Goal: Task Accomplishment & Management: Use online tool/utility

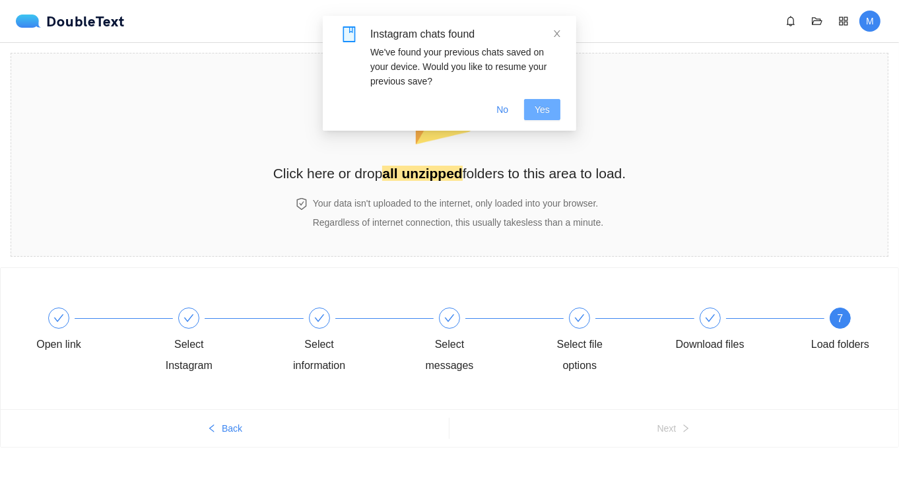
click at [548, 111] on span "Yes" at bounding box center [541, 109] width 15 height 15
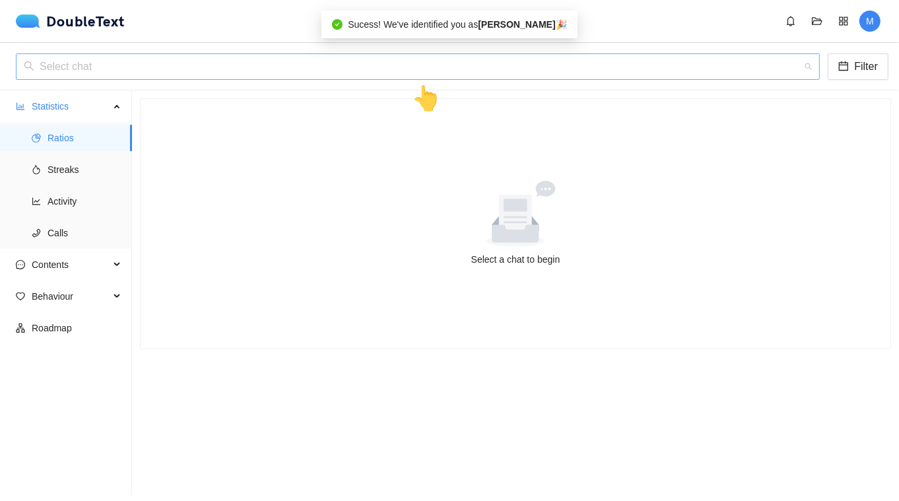
click at [397, 77] on input "search" at bounding box center [413, 66] width 779 height 25
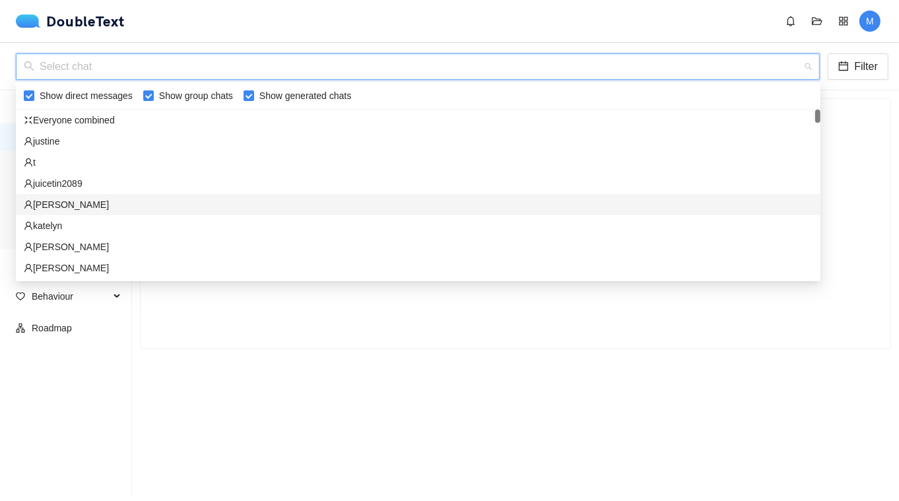
click at [66, 212] on div "[PERSON_NAME]" at bounding box center [418, 204] width 804 height 21
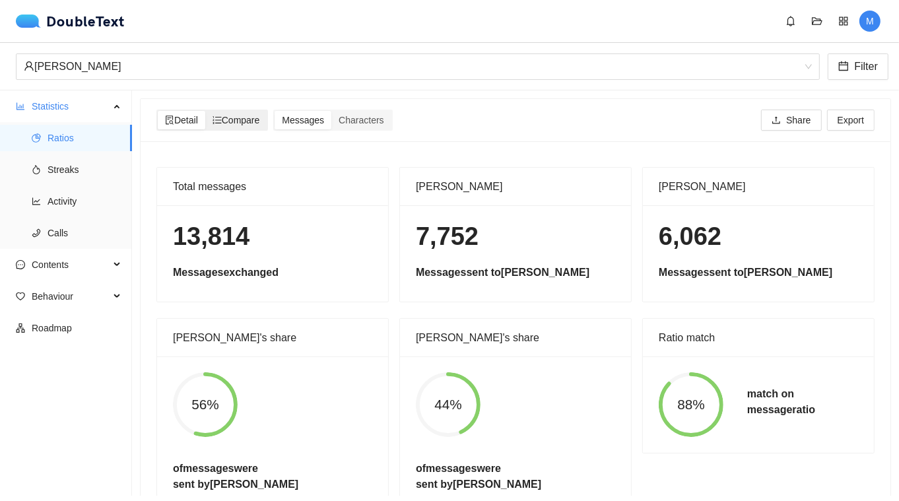
click at [228, 115] on span "Compare" at bounding box center [236, 120] width 48 height 11
click at [205, 111] on input "Compare" at bounding box center [205, 111] width 0 height 0
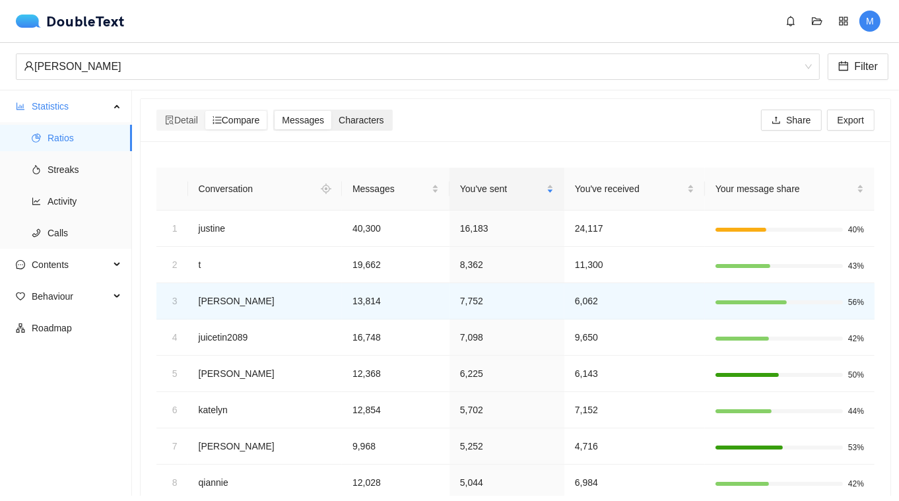
click at [378, 122] on span "Characters" at bounding box center [360, 120] width 45 height 11
click at [331, 111] on input "Characters" at bounding box center [331, 111] width 0 height 0
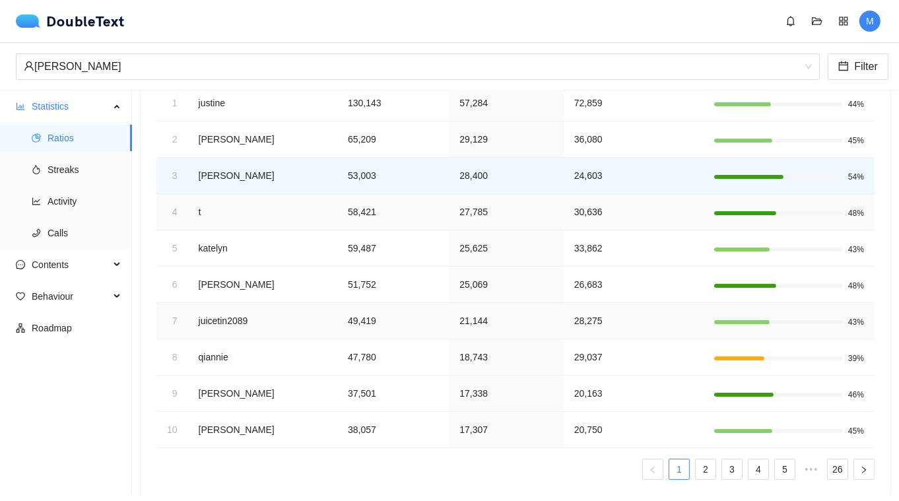
scroll to position [140, 0]
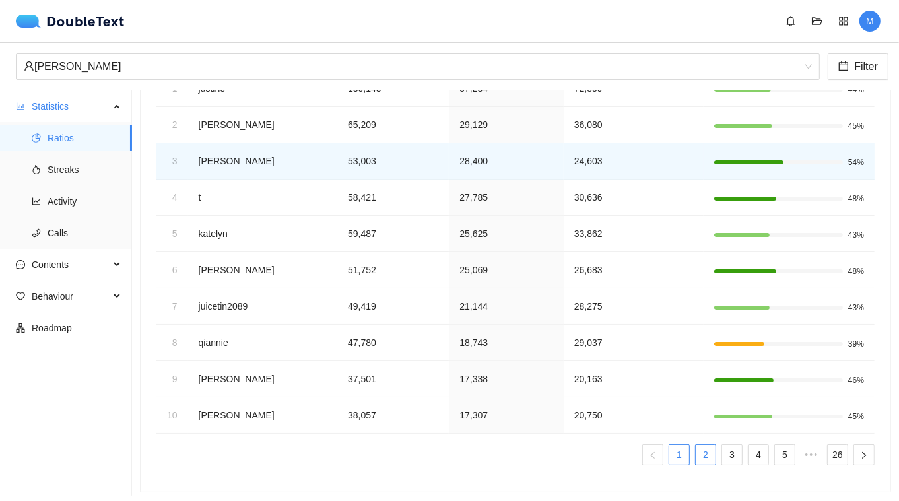
click at [706, 453] on link "2" at bounding box center [705, 455] width 20 height 20
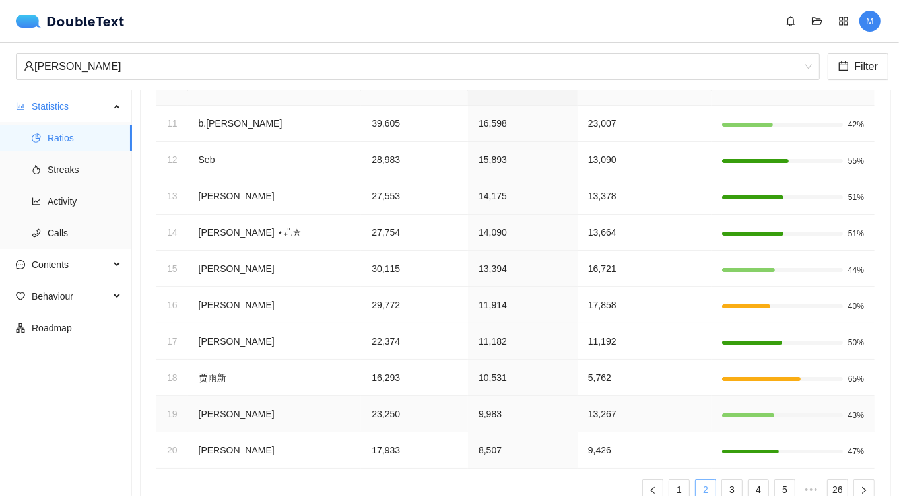
scroll to position [107, 0]
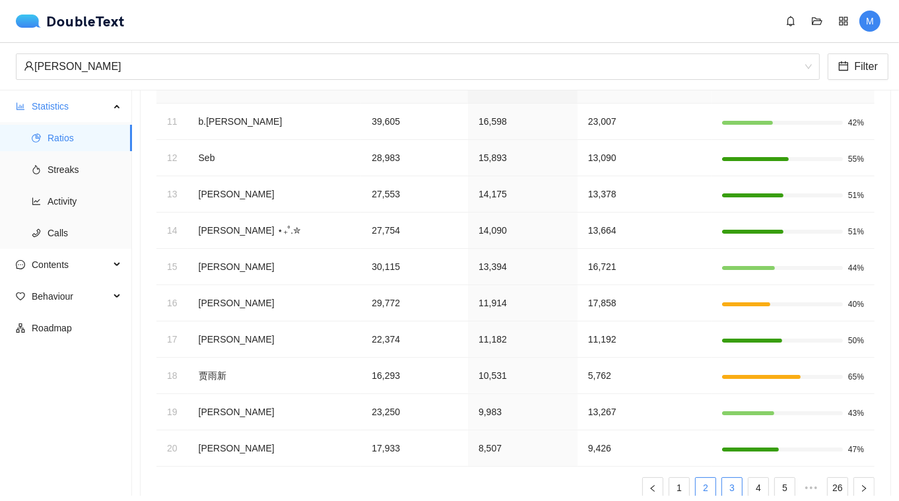
click at [740, 482] on link "3" at bounding box center [732, 488] width 20 height 20
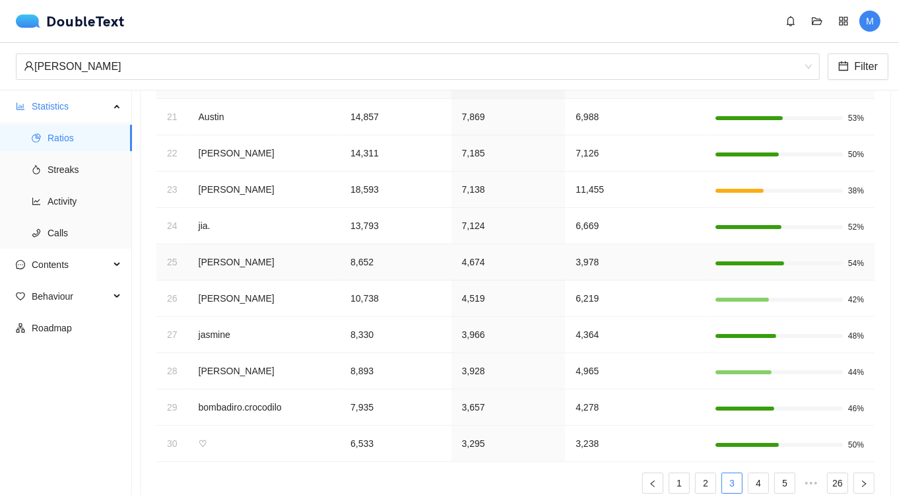
scroll to position [0, 0]
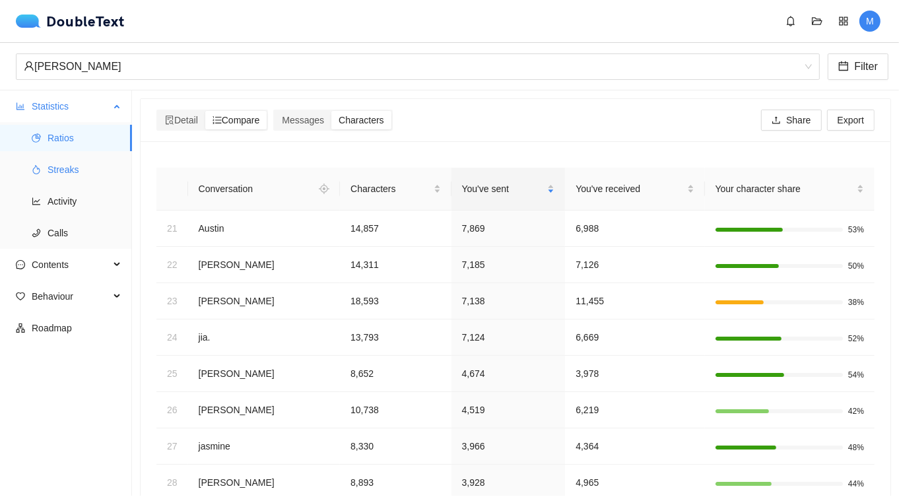
click at [60, 169] on span "Streaks" at bounding box center [85, 169] width 74 height 26
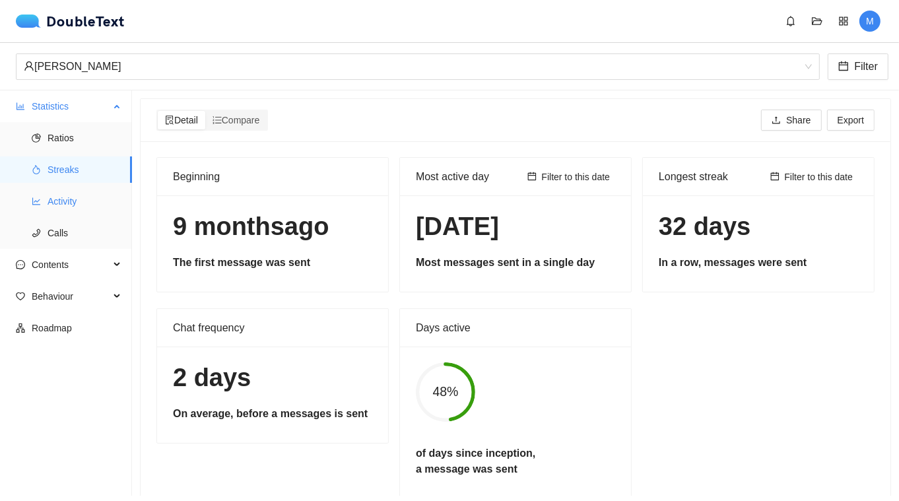
click at [61, 188] on span "Activity" at bounding box center [85, 201] width 74 height 26
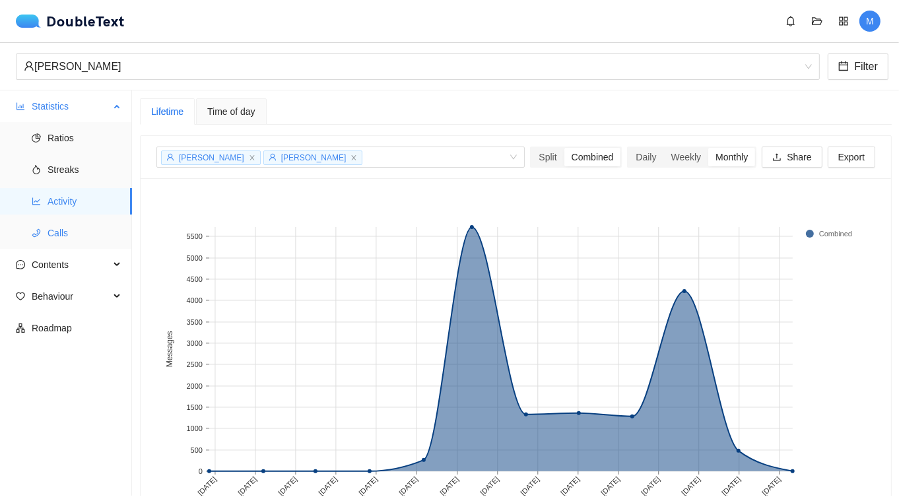
click at [60, 226] on span "Calls" at bounding box center [85, 233] width 74 height 26
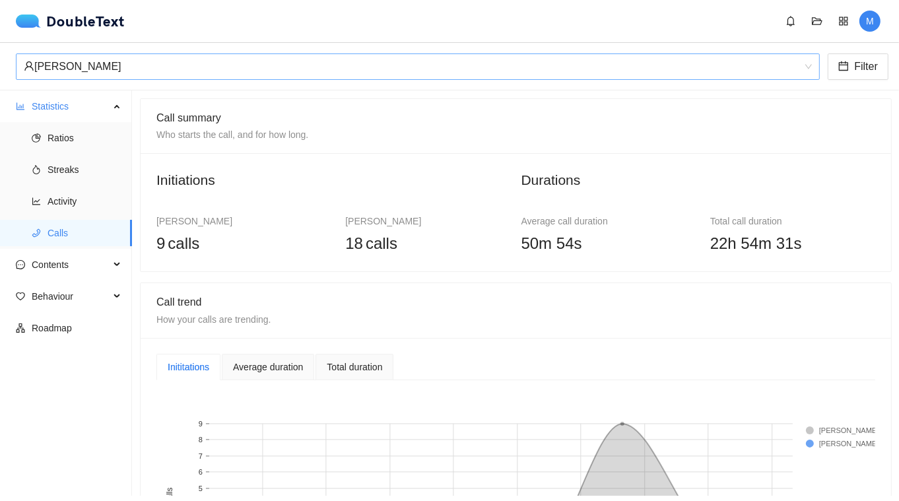
click at [123, 71] on div "[PERSON_NAME]" at bounding box center [412, 66] width 776 height 25
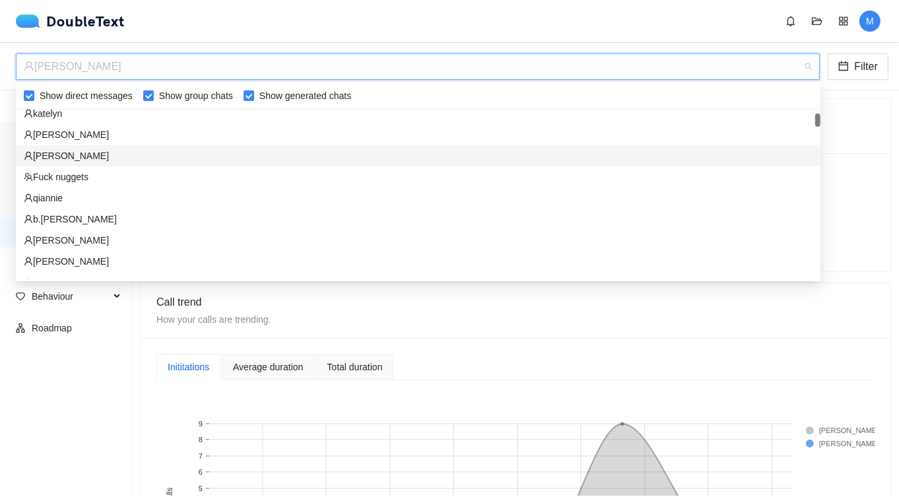
scroll to position [113, 0]
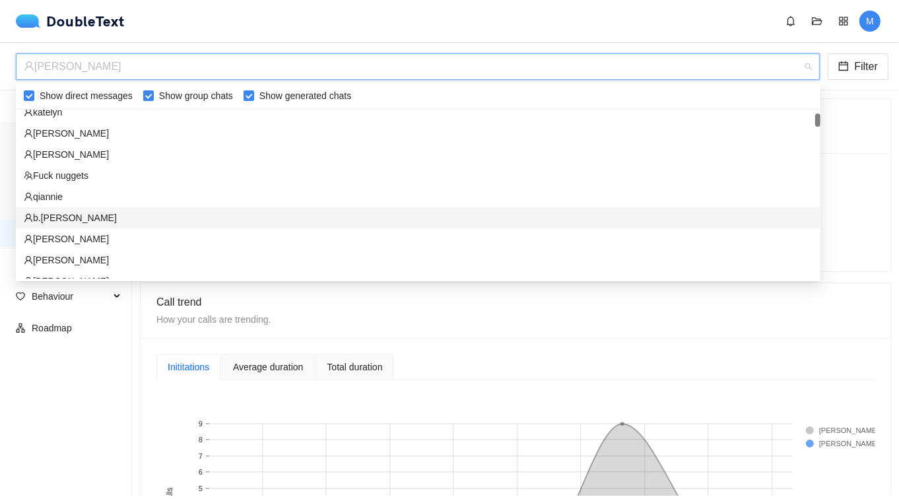
click at [56, 216] on div "b.[PERSON_NAME]" at bounding box center [418, 217] width 788 height 15
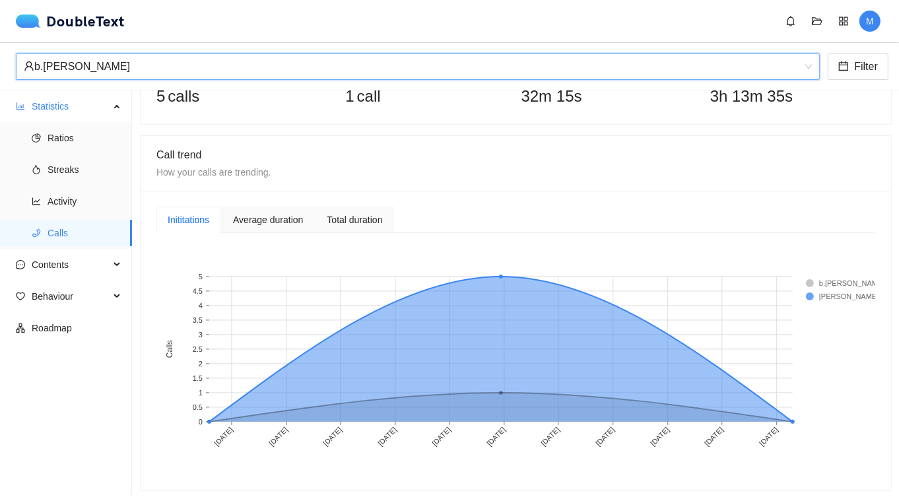
scroll to position [144, 0]
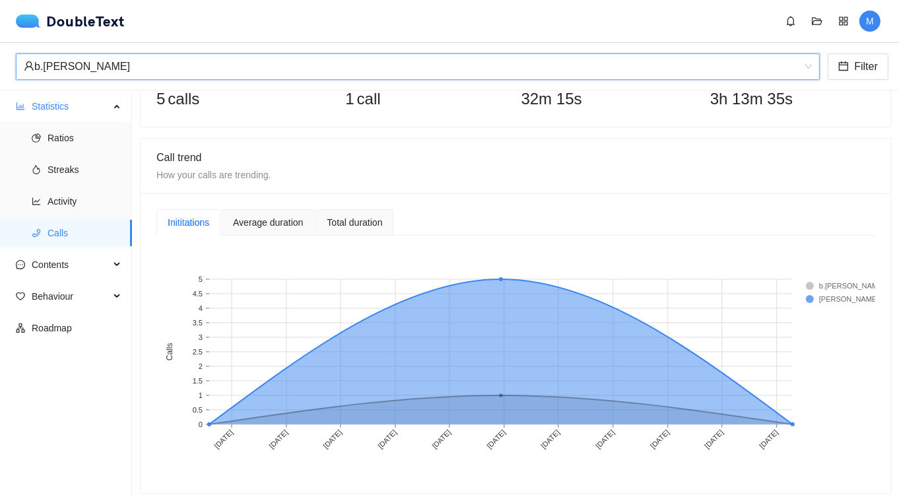
click at [177, 74] on div "b.[PERSON_NAME]" at bounding box center [412, 66] width 776 height 25
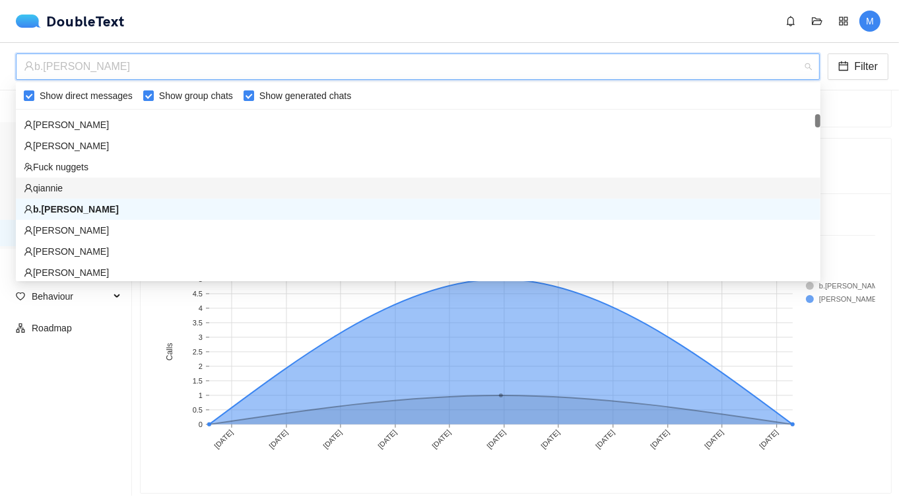
scroll to position [124, 0]
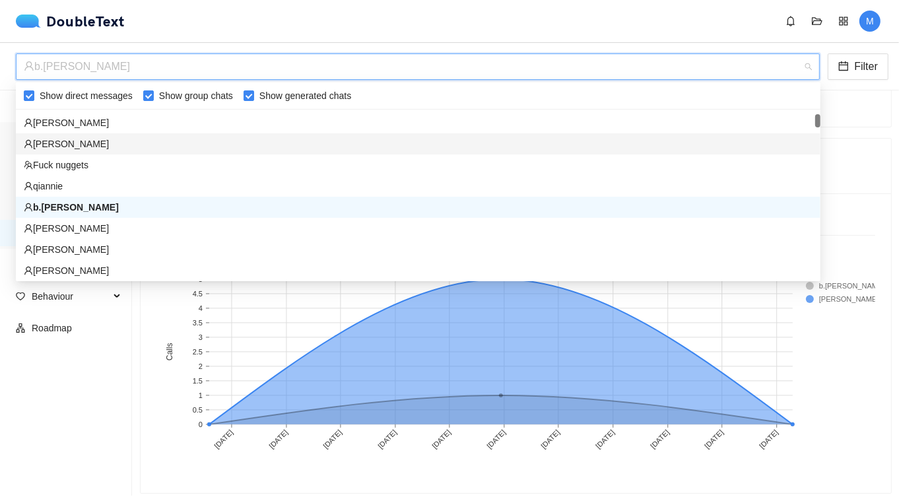
click at [98, 137] on div "[PERSON_NAME]" at bounding box center [418, 144] width 788 height 15
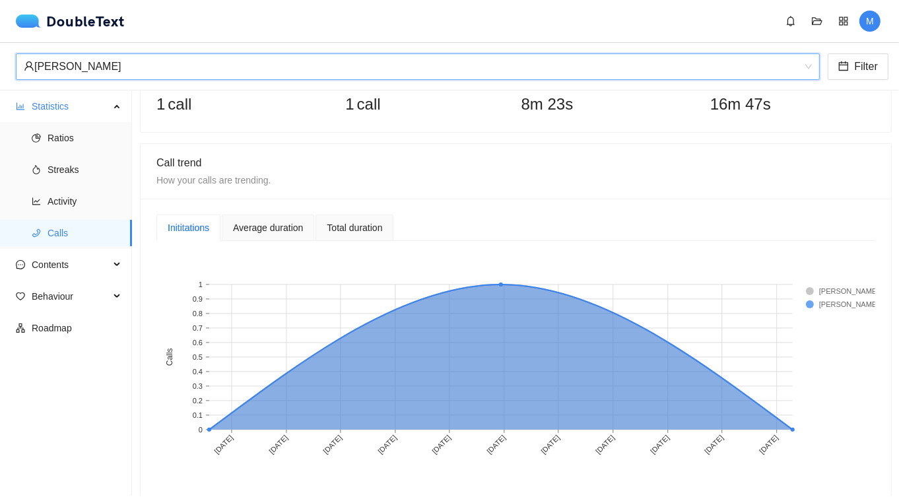
scroll to position [74, 0]
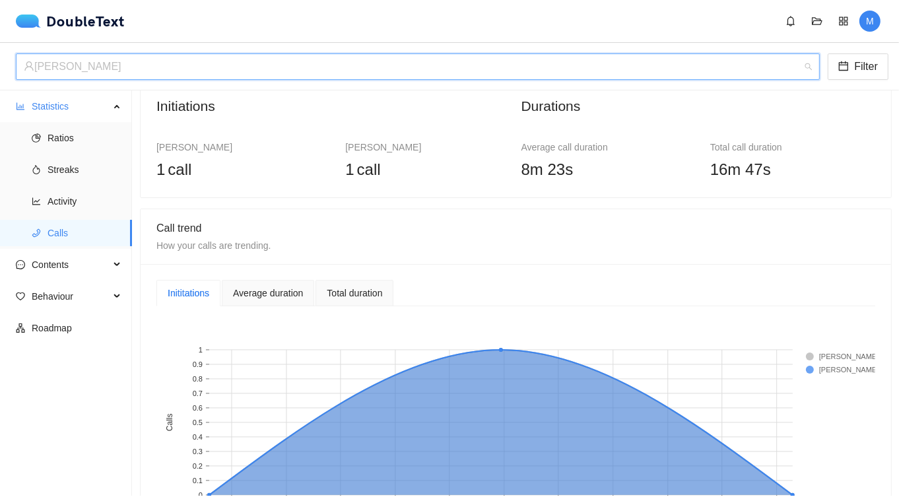
click at [229, 65] on div "[PERSON_NAME]" at bounding box center [412, 66] width 776 height 25
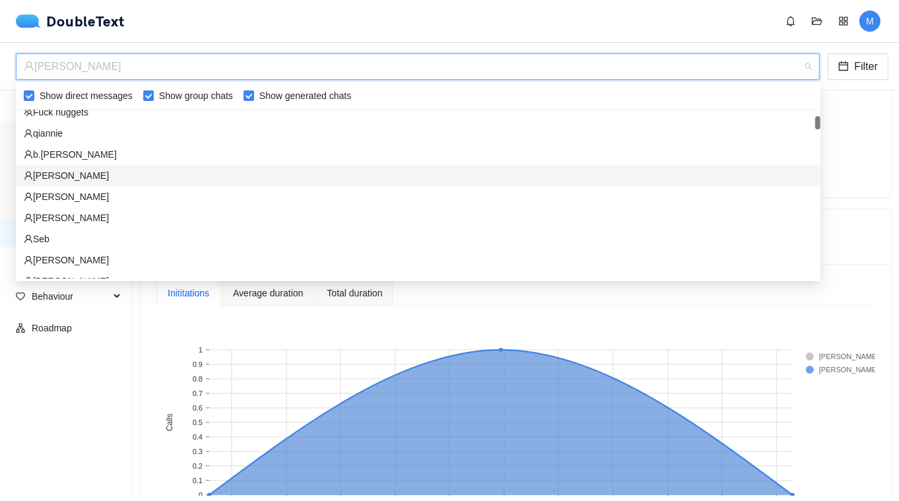
scroll to position [178, 0]
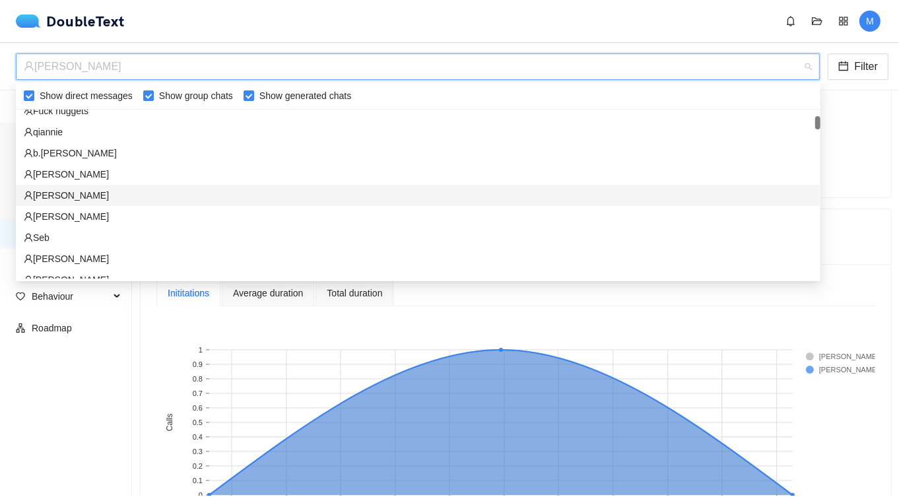
click at [110, 196] on div "[PERSON_NAME]" at bounding box center [418, 195] width 788 height 15
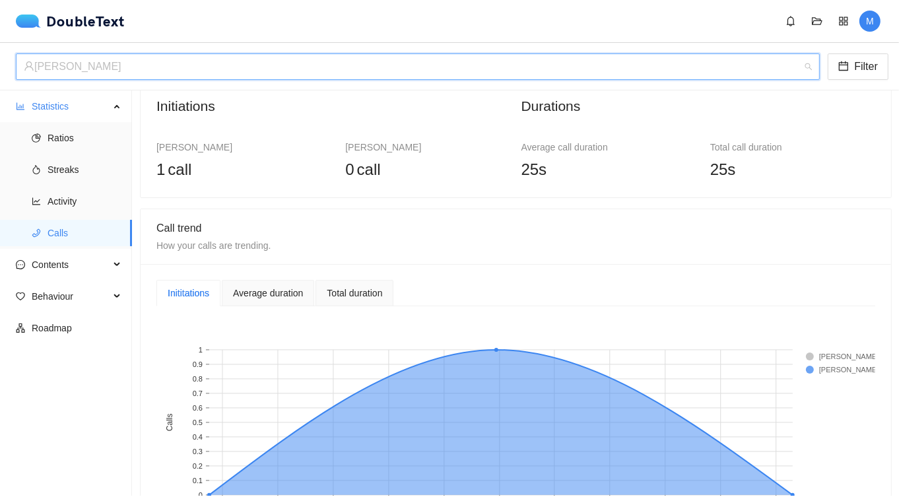
click at [208, 78] on div "[PERSON_NAME]" at bounding box center [412, 66] width 776 height 25
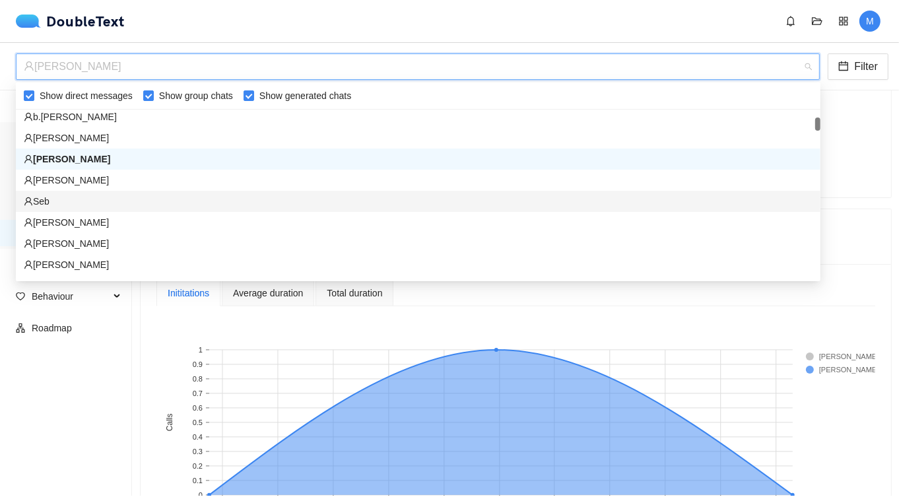
scroll to position [253, 0]
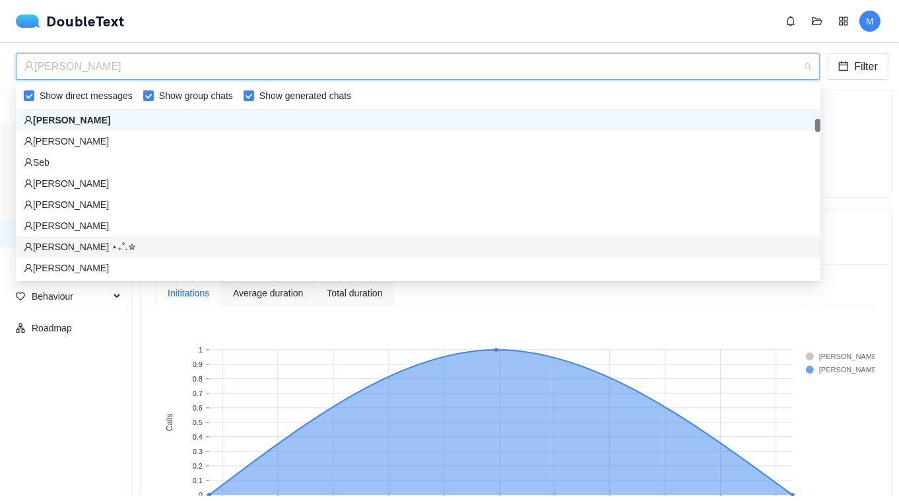
click at [127, 239] on div "[PERSON_NAME] ⋆₊˚.✮" at bounding box center [418, 246] width 788 height 15
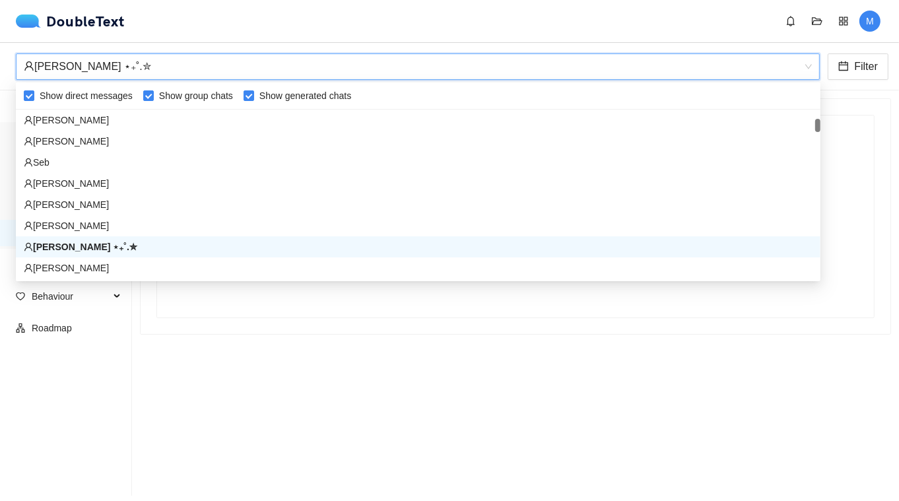
scroll to position [0, 0]
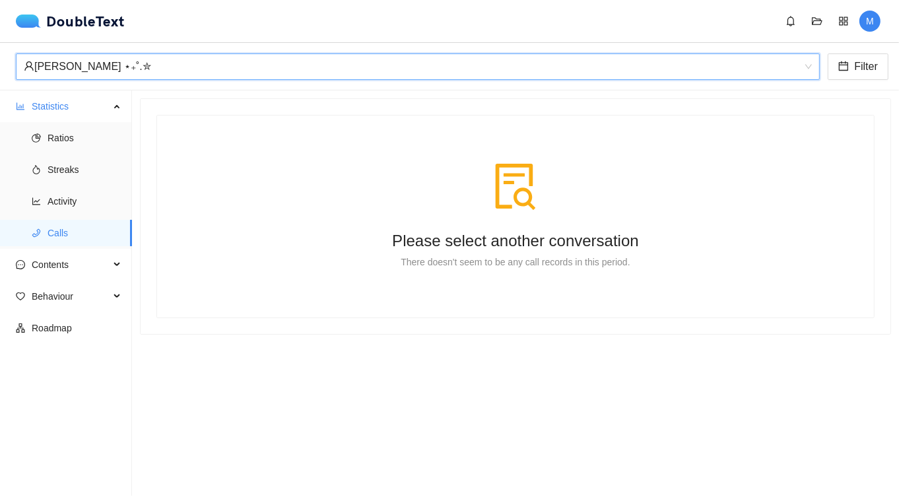
click at [166, 67] on div "[PERSON_NAME] ⋆₊˚.✮" at bounding box center [412, 66] width 776 height 25
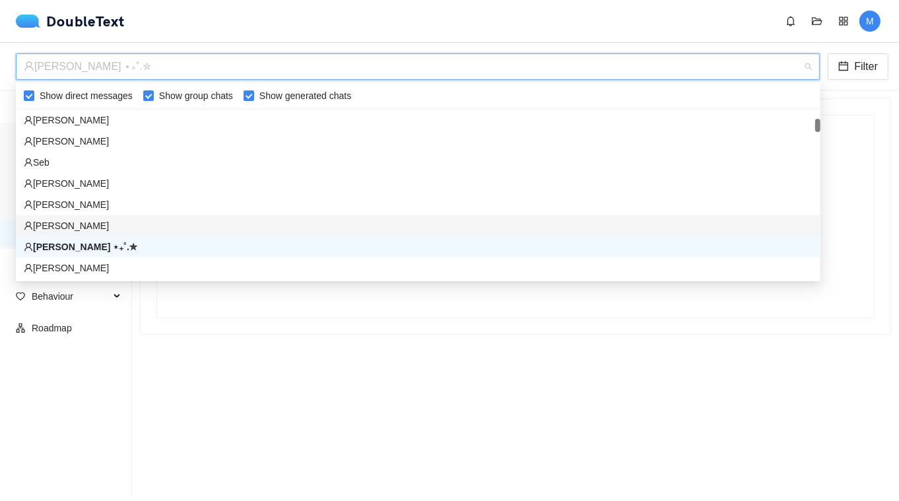
click at [90, 223] on div "[PERSON_NAME]" at bounding box center [418, 225] width 788 height 15
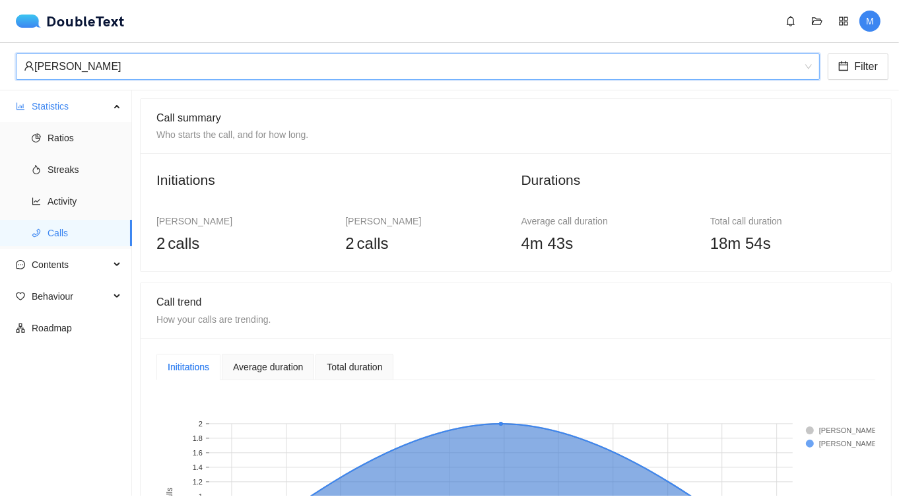
scroll to position [9, 0]
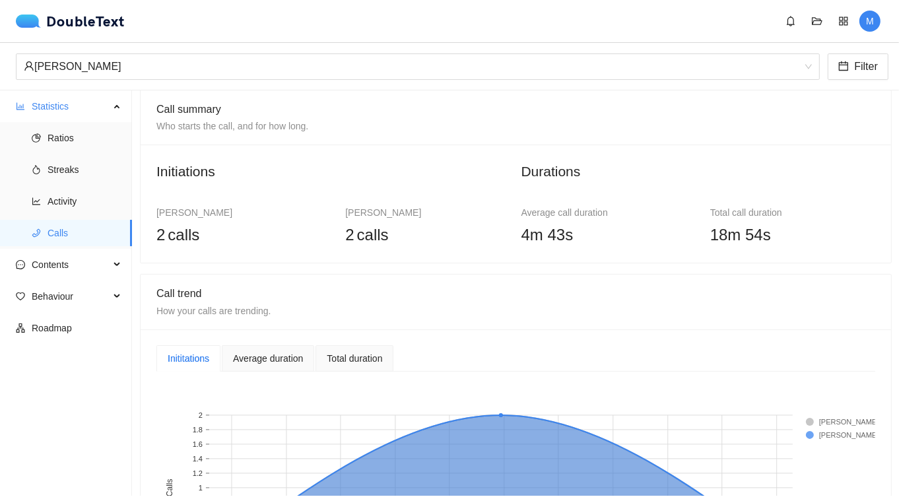
click at [201, 82] on div "[PERSON_NAME]" at bounding box center [449, 67] width 899 height 48
click at [201, 75] on div "[PERSON_NAME]" at bounding box center [412, 66] width 776 height 25
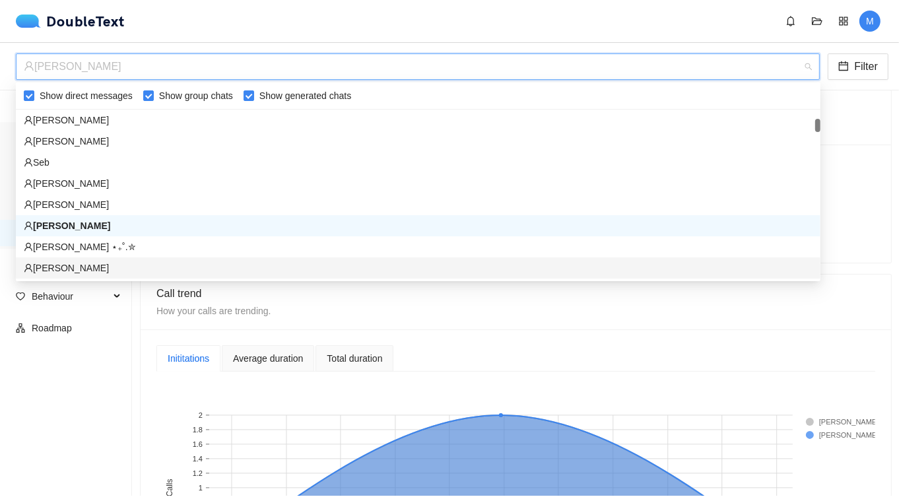
click at [67, 272] on div "[PERSON_NAME]" at bounding box center [418, 268] width 788 height 15
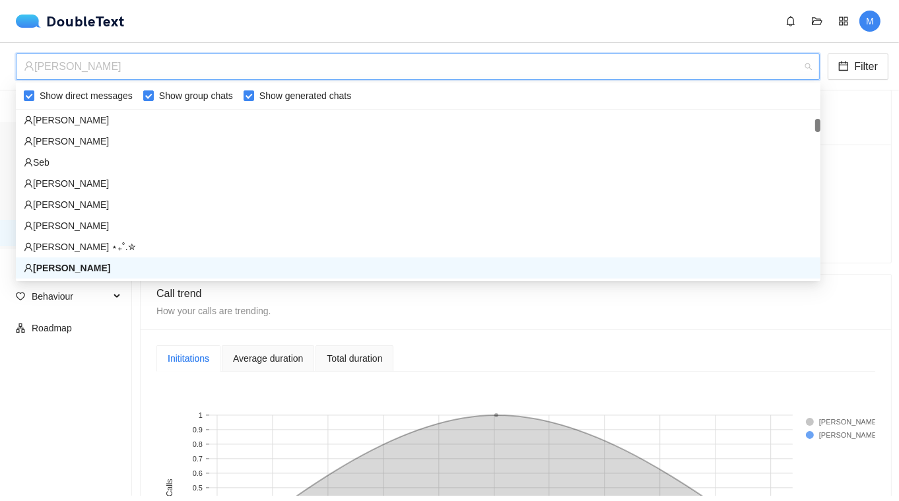
click at [154, 69] on div "[PERSON_NAME]" at bounding box center [412, 66] width 776 height 25
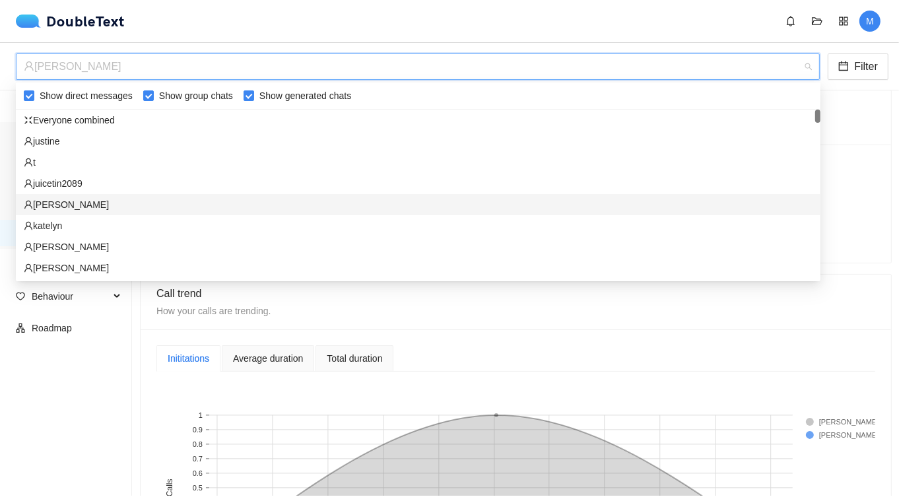
scroll to position [0, 0]
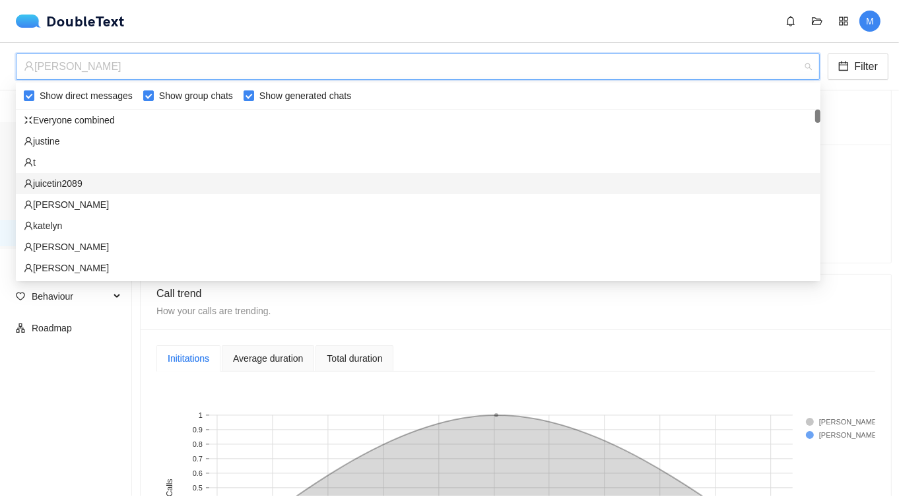
click at [78, 184] on div "juicetin2089" at bounding box center [418, 183] width 788 height 15
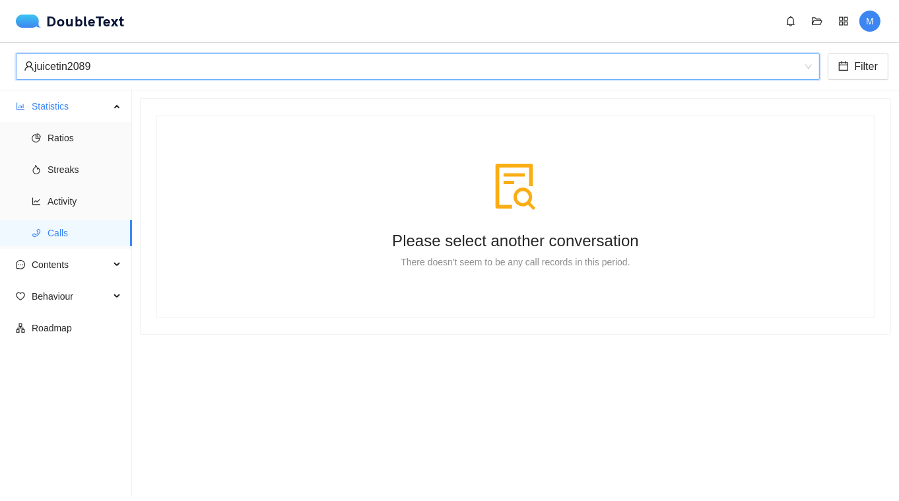
click at [127, 69] on div "juicetin2089" at bounding box center [412, 66] width 776 height 25
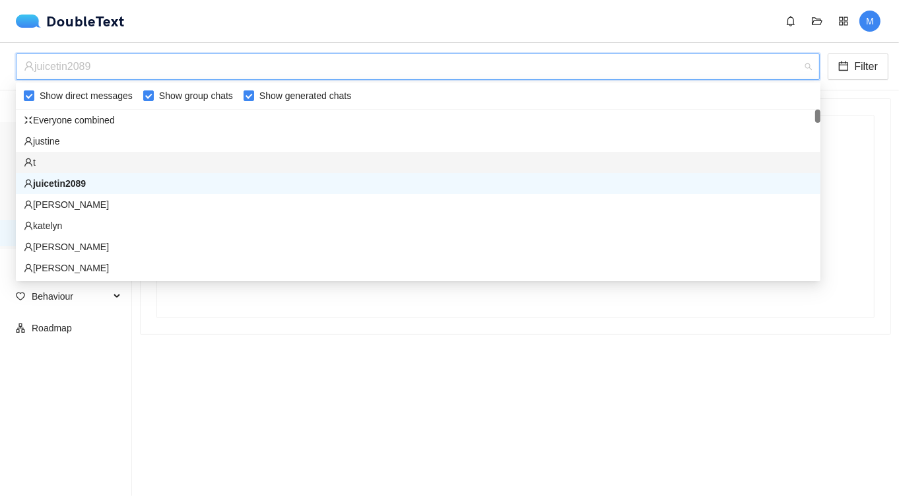
click at [87, 162] on div "t" at bounding box center [418, 162] width 788 height 15
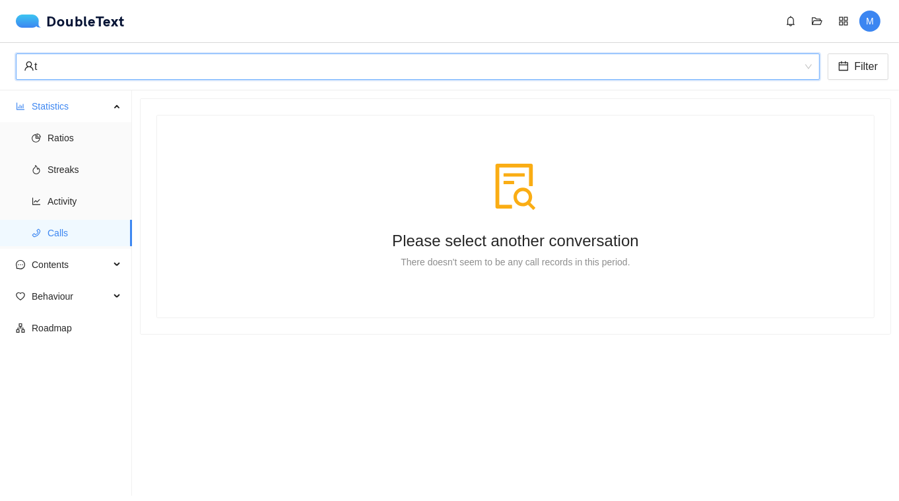
click at [115, 77] on div "t" at bounding box center [412, 66] width 776 height 25
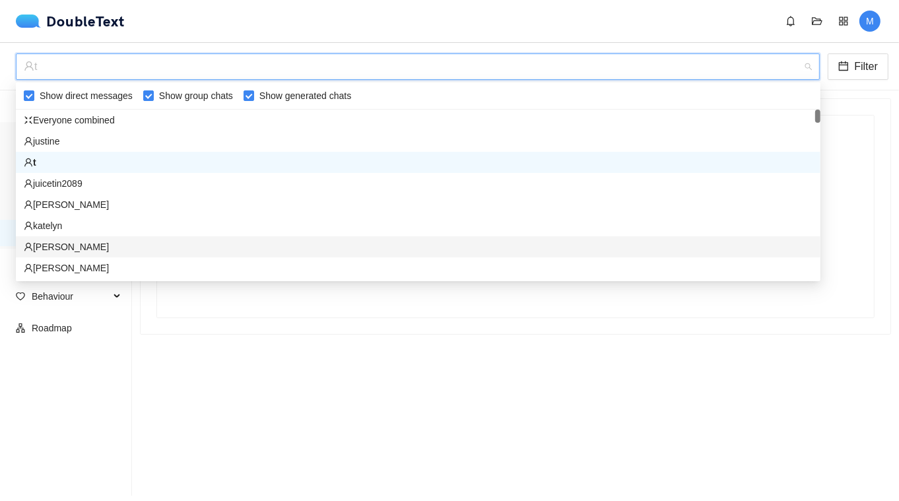
click at [63, 249] on div "[PERSON_NAME]" at bounding box center [418, 246] width 788 height 15
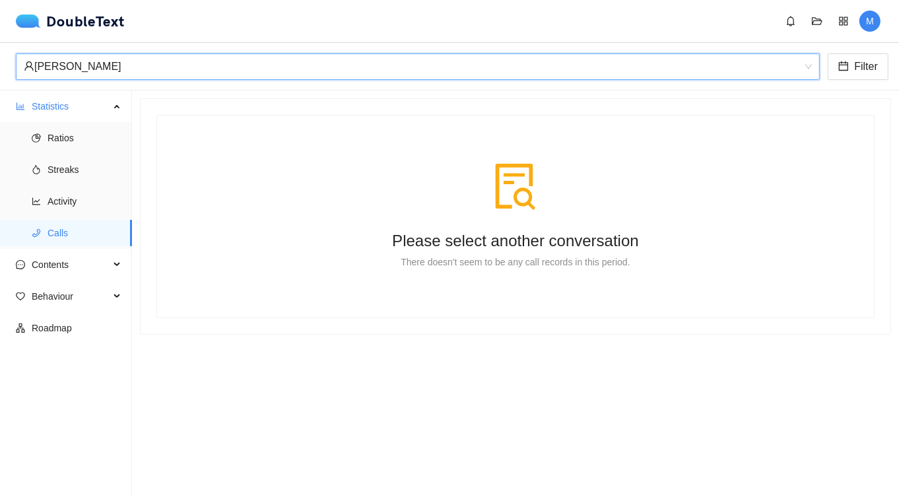
click at [85, 86] on div "[PERSON_NAME] [PERSON_NAME] Filter" at bounding box center [449, 67] width 899 height 48
click at [85, 74] on div "[PERSON_NAME]" at bounding box center [412, 66] width 776 height 25
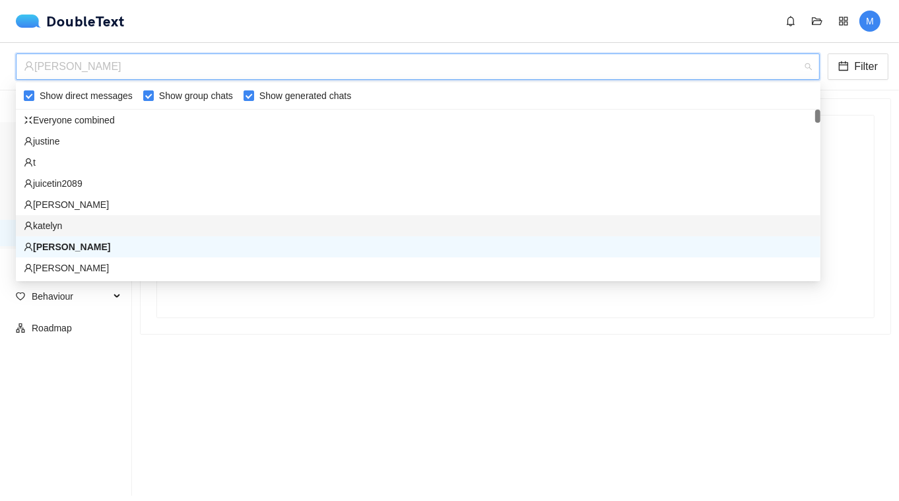
click at [55, 228] on div "katelyn" at bounding box center [418, 225] width 788 height 15
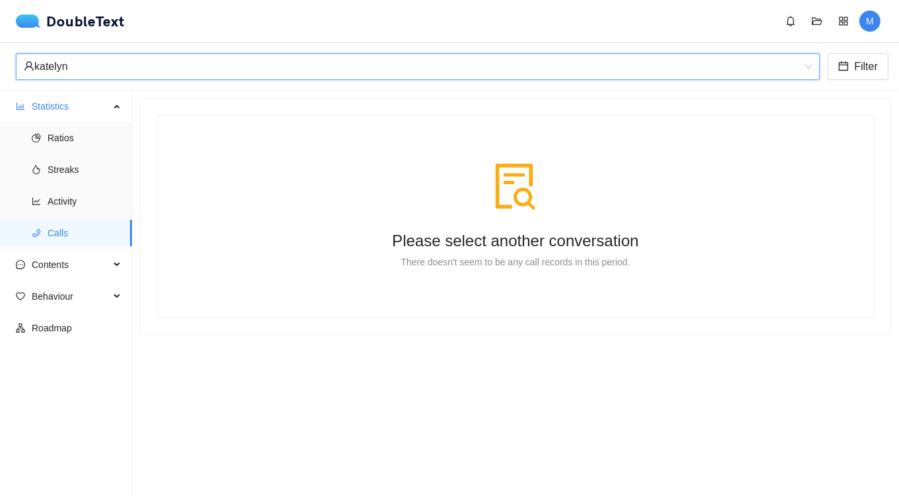
click at [125, 89] on div "[PERSON_NAME] [PERSON_NAME] Filter" at bounding box center [449, 67] width 899 height 48
click at [128, 55] on div "katelyn" at bounding box center [412, 66] width 776 height 25
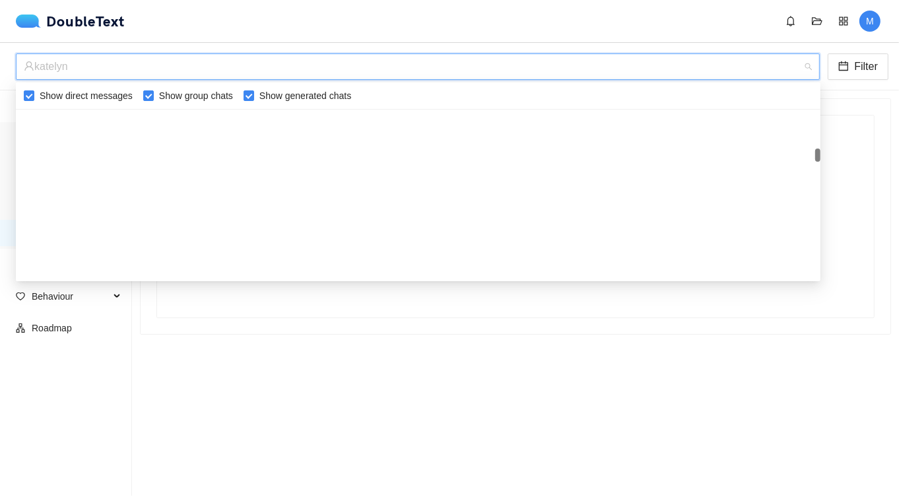
scroll to position [1328, 0]
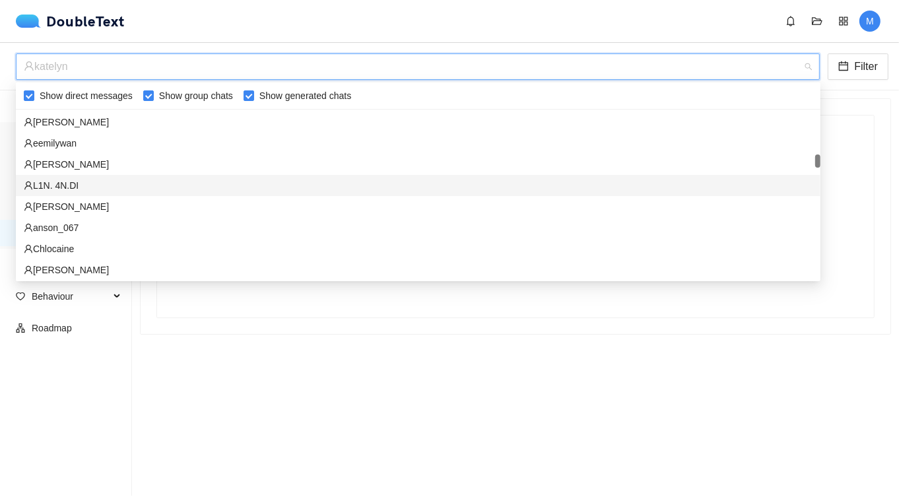
click at [67, 183] on div "L1N. 4N.DI" at bounding box center [418, 185] width 788 height 15
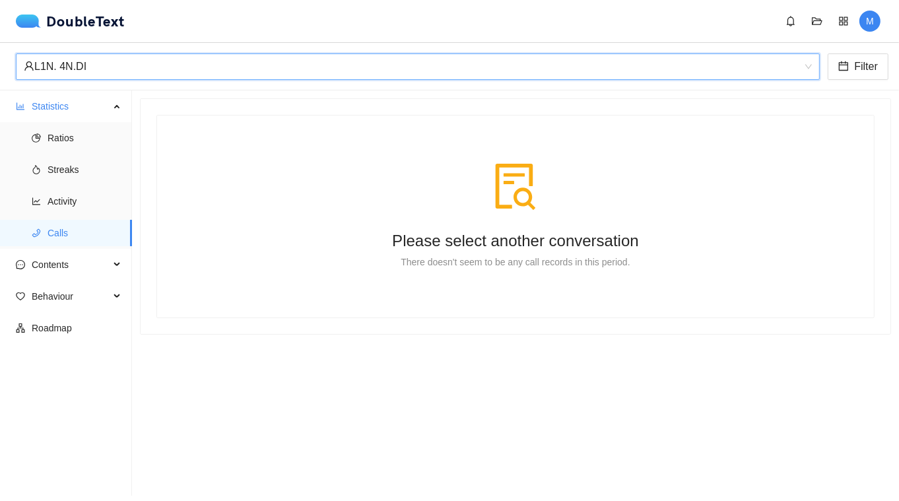
click at [74, 63] on div "L1N. 4N.DI" at bounding box center [412, 66] width 776 height 25
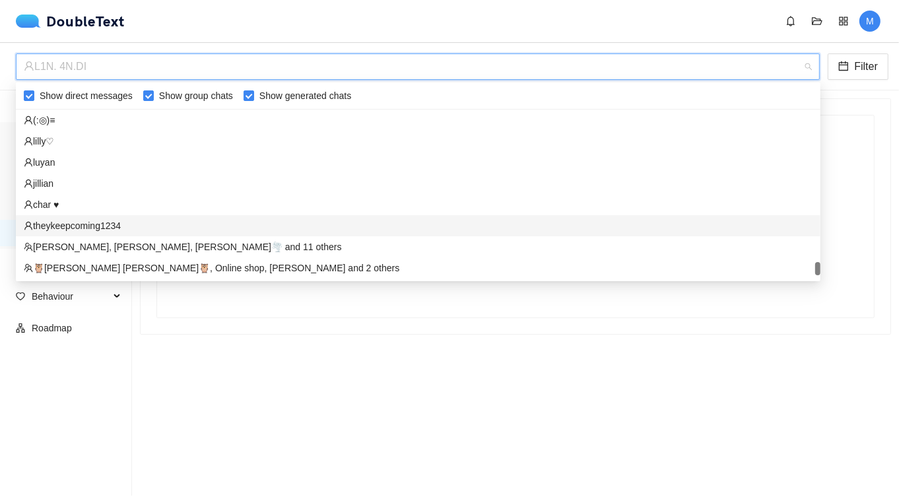
scroll to position [5609, 0]
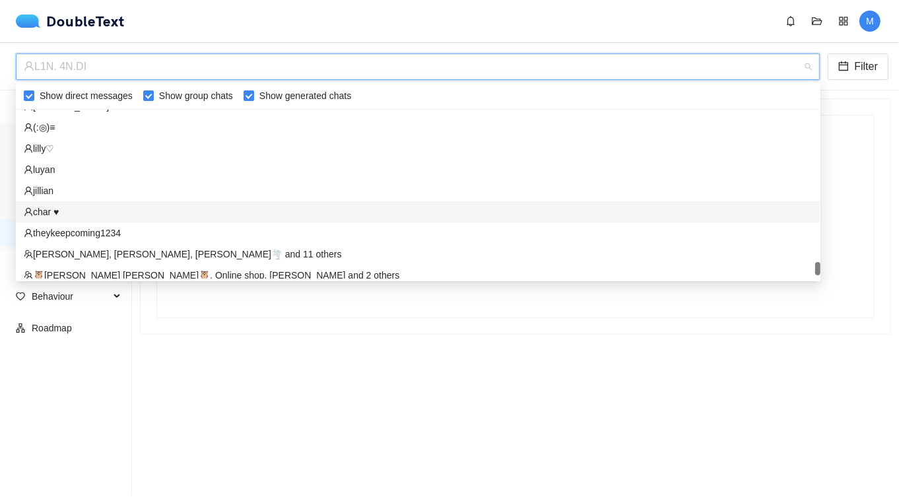
click at [72, 205] on div "char ♥︎" at bounding box center [418, 212] width 788 height 15
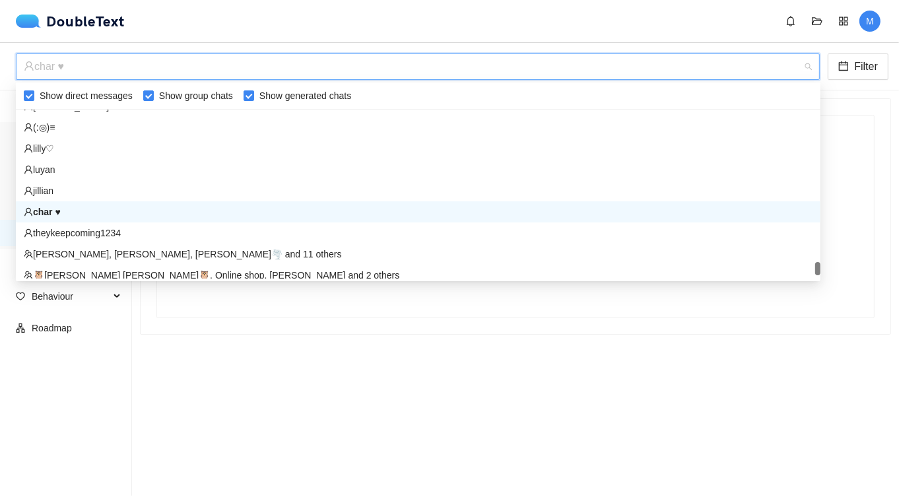
drag, startPoint x: 48, startPoint y: 65, endPoint x: 65, endPoint y: 65, distance: 17.2
click at [65, 65] on div "char ♥︎" at bounding box center [412, 66] width 776 height 25
click at [185, 319] on div "Please select another conversation There doesn't seem to be any call records in…" at bounding box center [516, 216] width 750 height 235
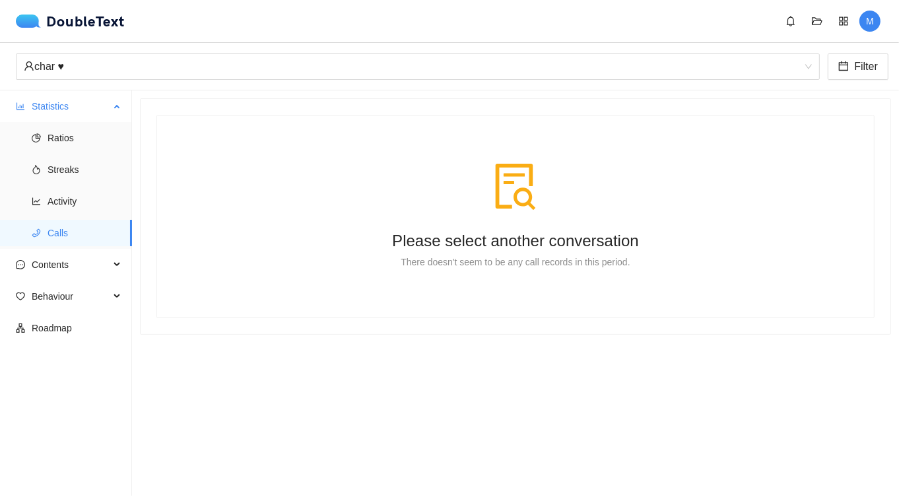
click at [66, 106] on span "Statistics" at bounding box center [71, 106] width 78 height 26
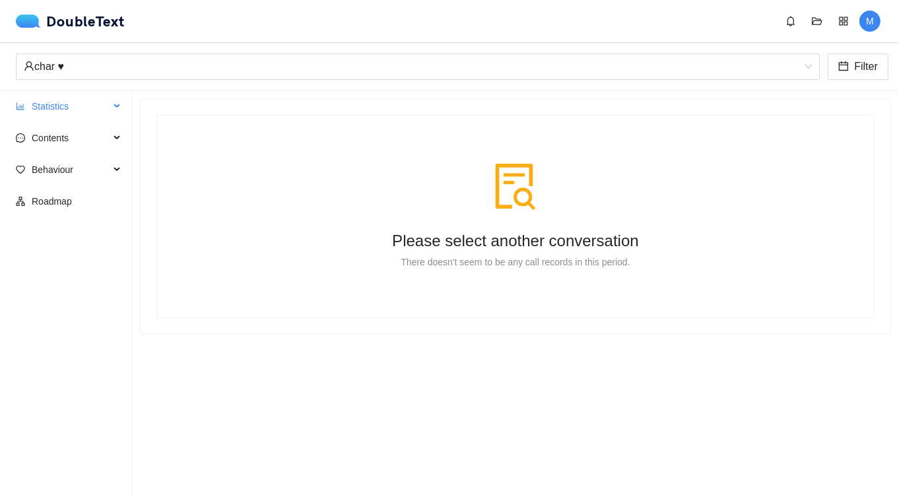
click at [65, 106] on span "Statistics" at bounding box center [71, 106] width 78 height 26
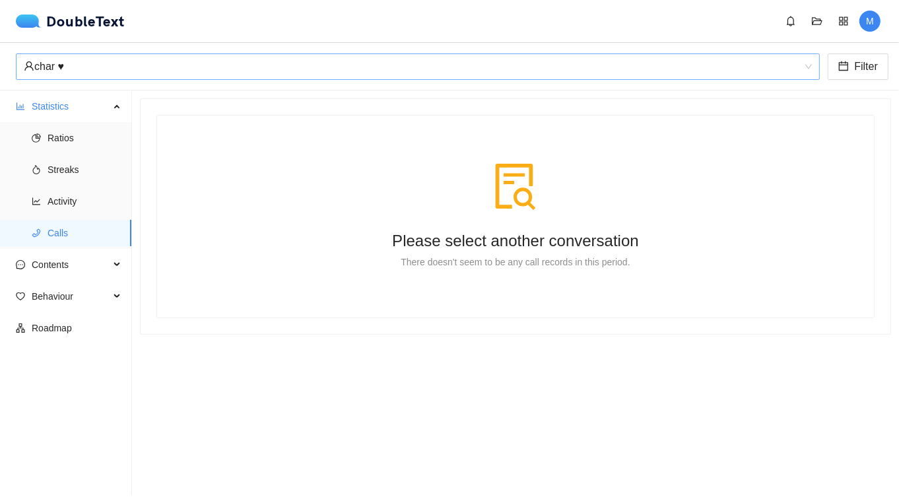
click at [66, 56] on div "char ♥︎" at bounding box center [412, 66] width 776 height 25
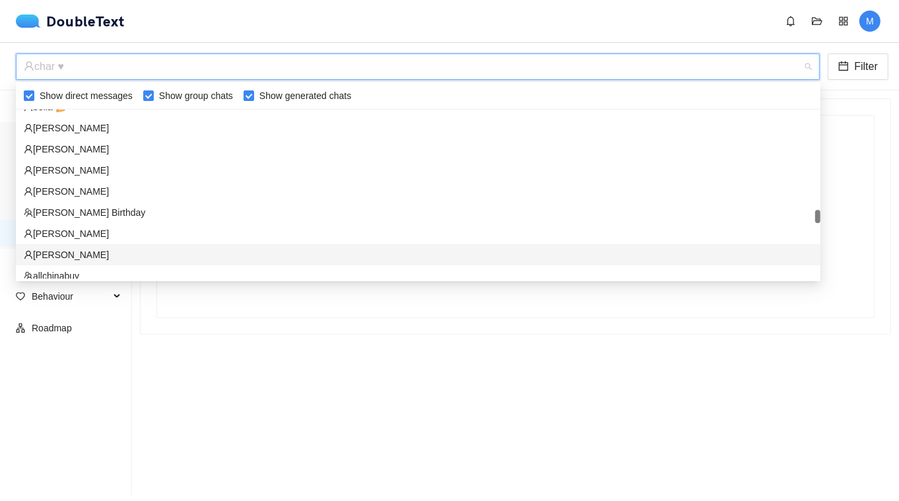
scroll to position [3709, 0]
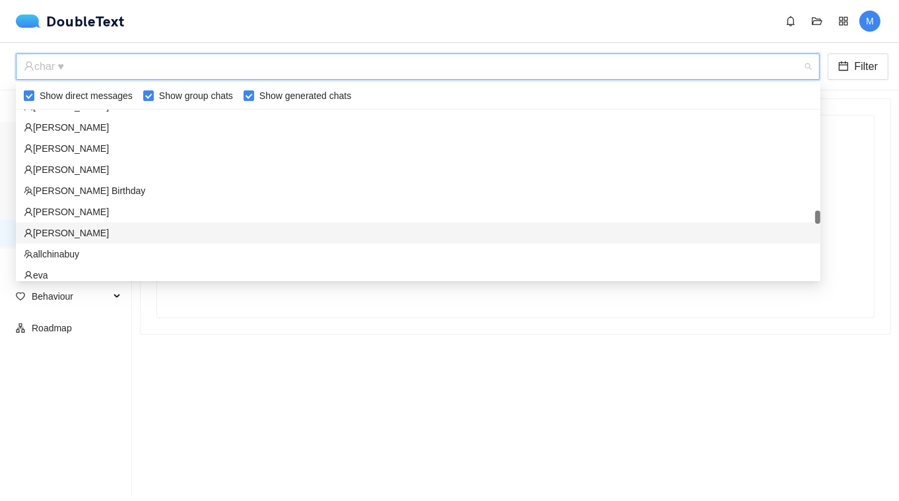
click at [47, 234] on div "[PERSON_NAME]" at bounding box center [418, 233] width 788 height 15
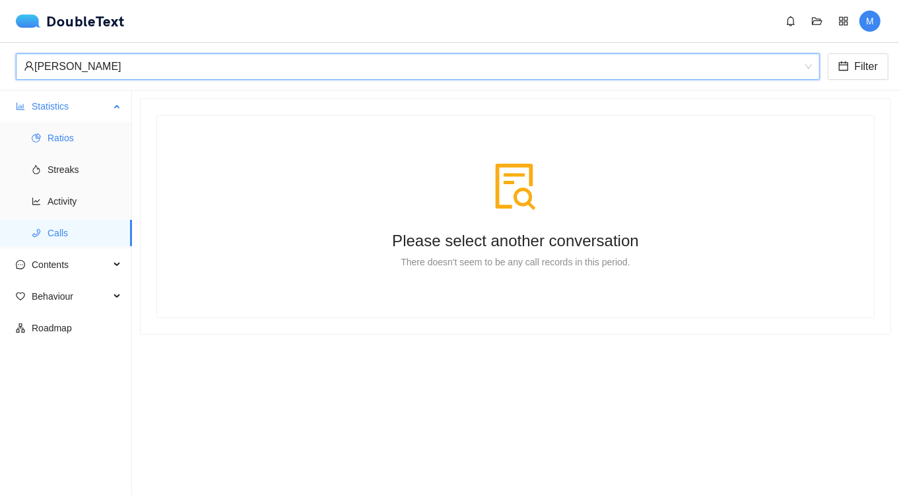
click at [46, 148] on li "Ratios" at bounding box center [66, 138] width 132 height 26
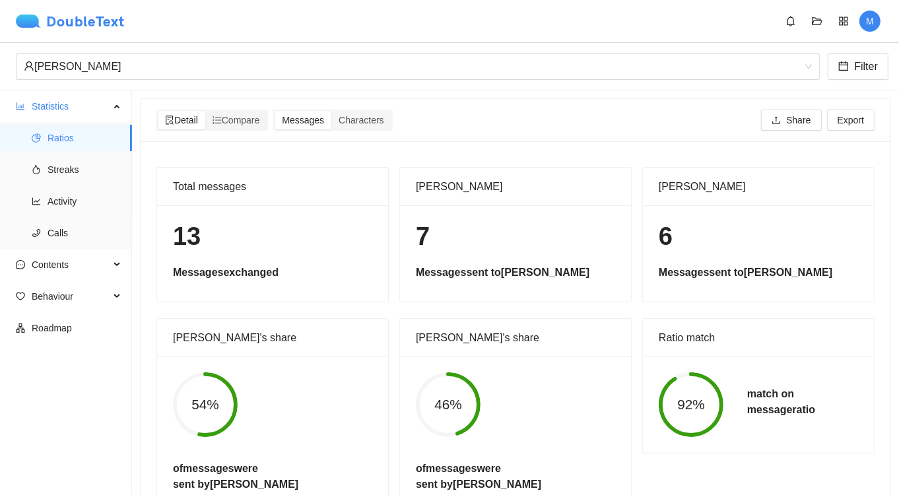
click at [42, 16] on img at bounding box center [31, 21] width 30 height 13
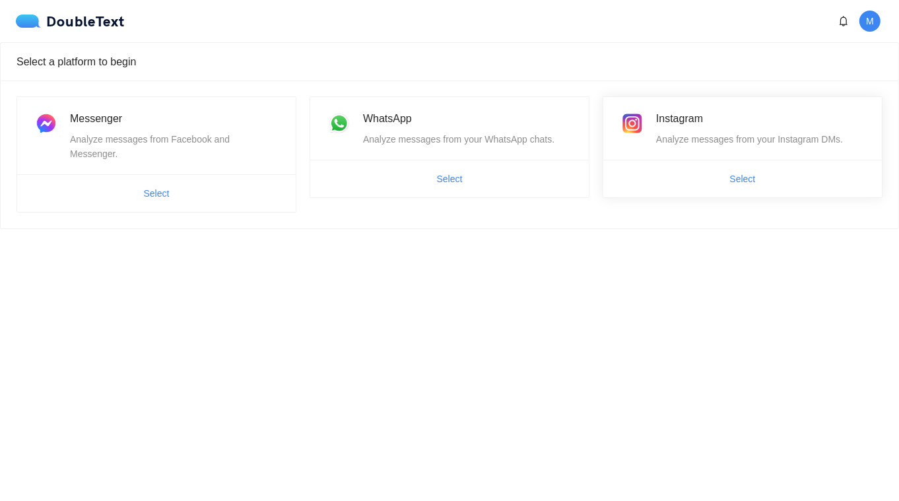
click at [712, 168] on span "Select" at bounding box center [742, 178] width 278 height 21
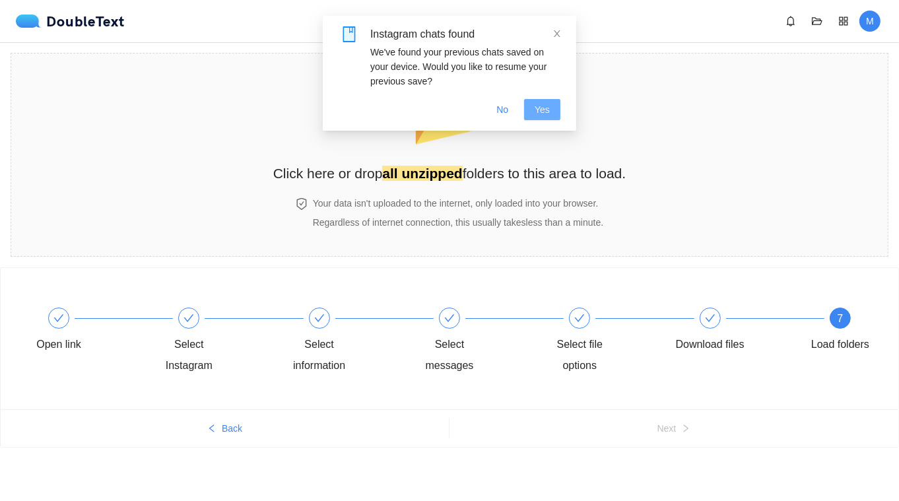
click at [528, 102] on button "Yes" at bounding box center [542, 109] width 36 height 21
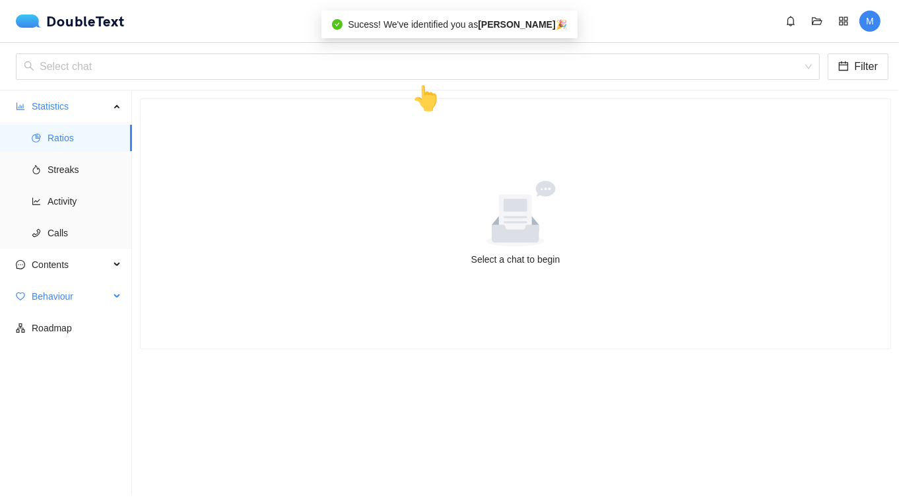
click at [76, 296] on span "Behaviour" at bounding box center [71, 296] width 78 height 26
click at [46, 139] on li "Ratios" at bounding box center [66, 138] width 132 height 26
click at [78, 66] on input "search" at bounding box center [413, 66] width 779 height 25
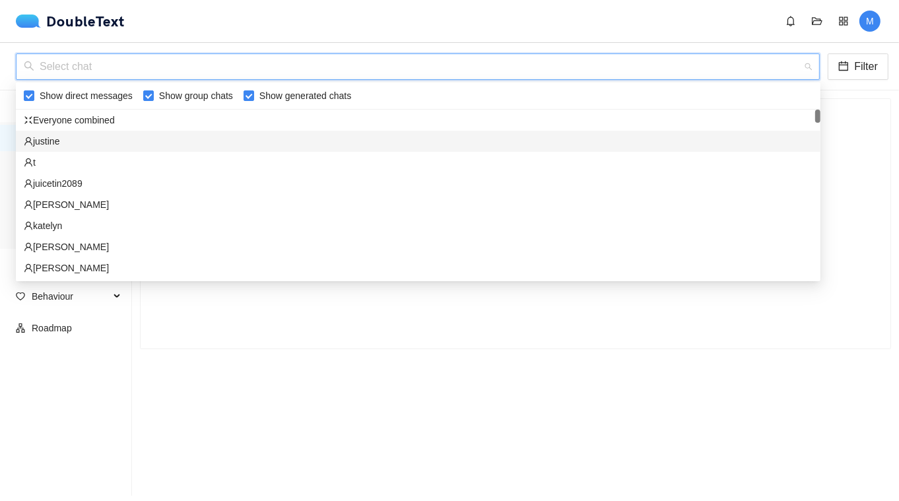
click at [69, 146] on div "justine" at bounding box center [418, 141] width 788 height 15
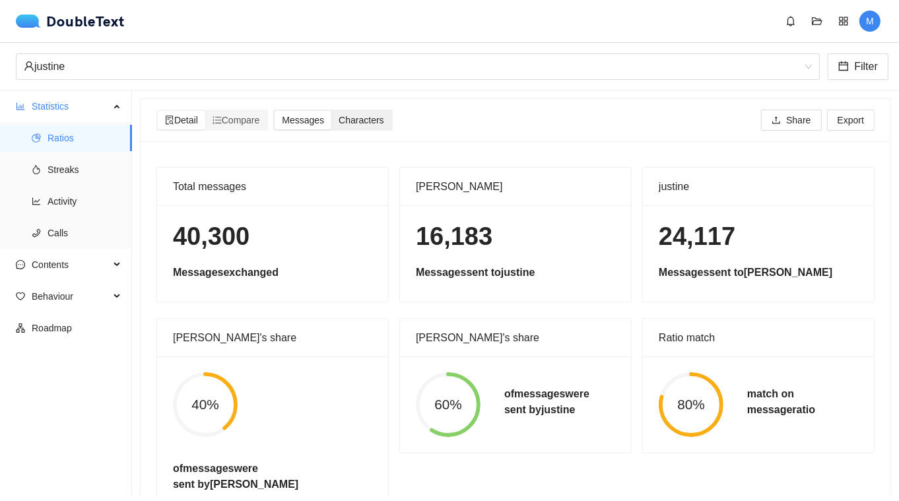
click at [360, 121] on span "Characters" at bounding box center [360, 120] width 45 height 11
click at [331, 111] on input "Characters" at bounding box center [331, 111] width 0 height 0
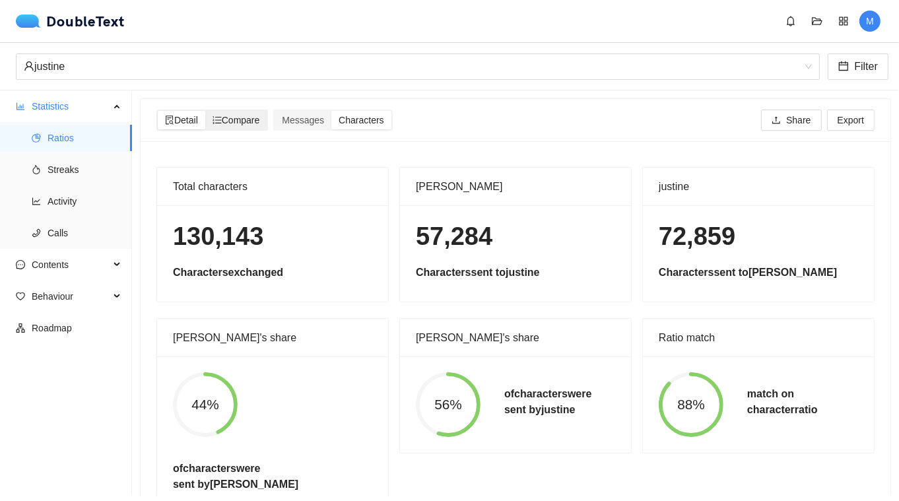
click at [250, 119] on span "Compare" at bounding box center [236, 120] width 48 height 11
click at [205, 111] on input "Compare" at bounding box center [205, 111] width 0 height 0
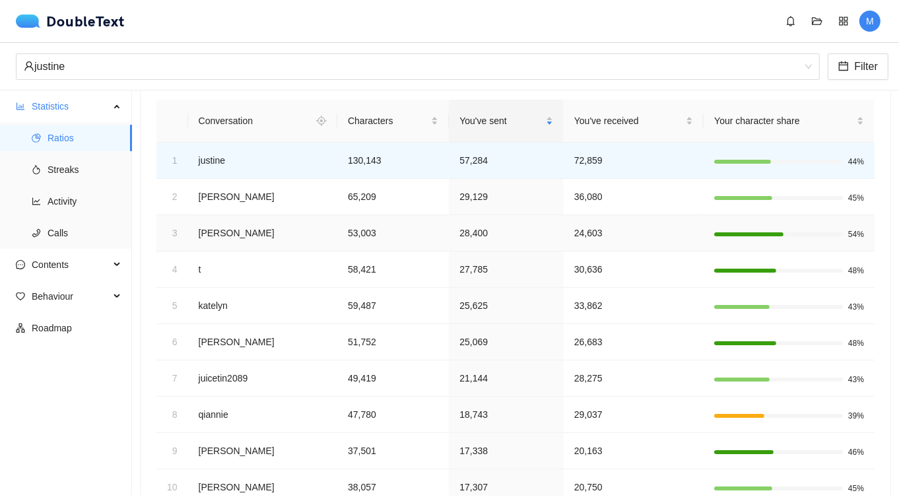
scroll to position [140, 0]
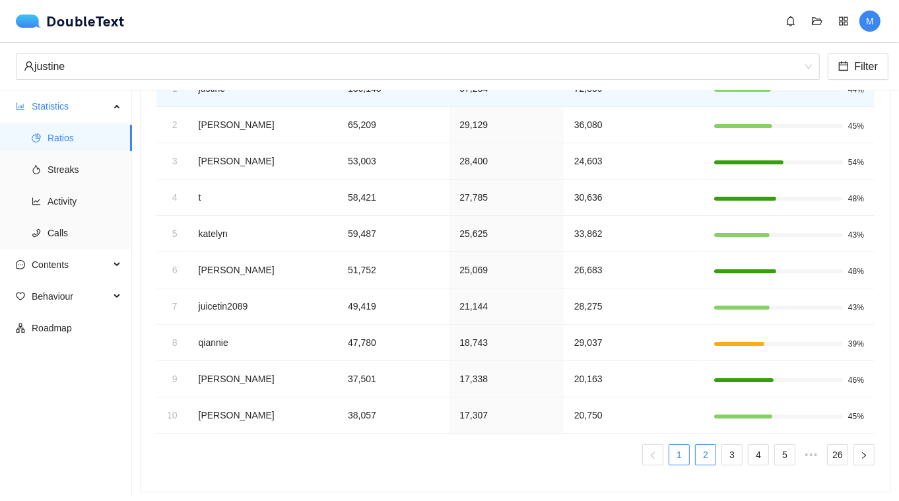
click at [697, 445] on link "2" at bounding box center [705, 455] width 20 height 20
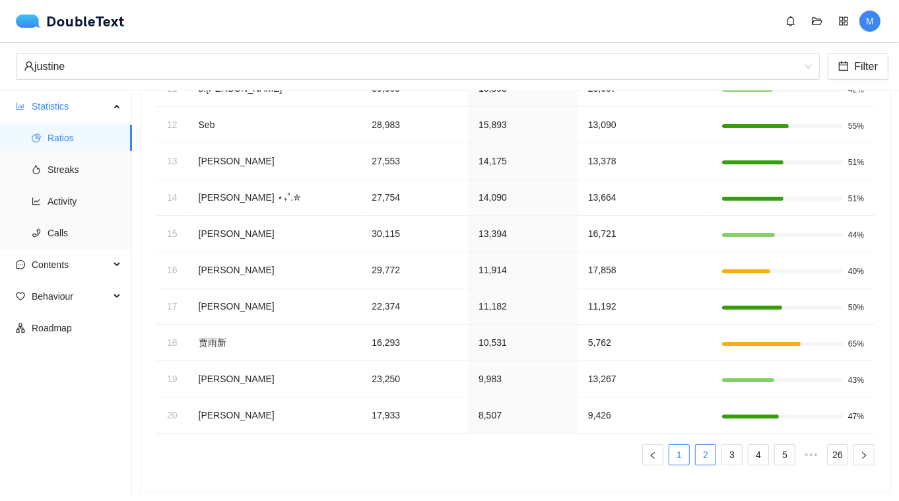
click at [683, 460] on li "1" at bounding box center [678, 454] width 21 height 21
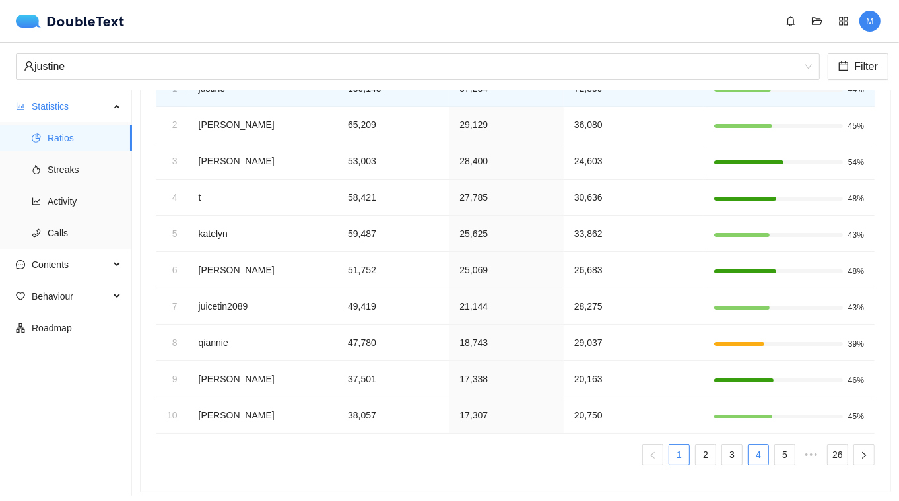
click at [758, 445] on link "4" at bounding box center [758, 455] width 20 height 20
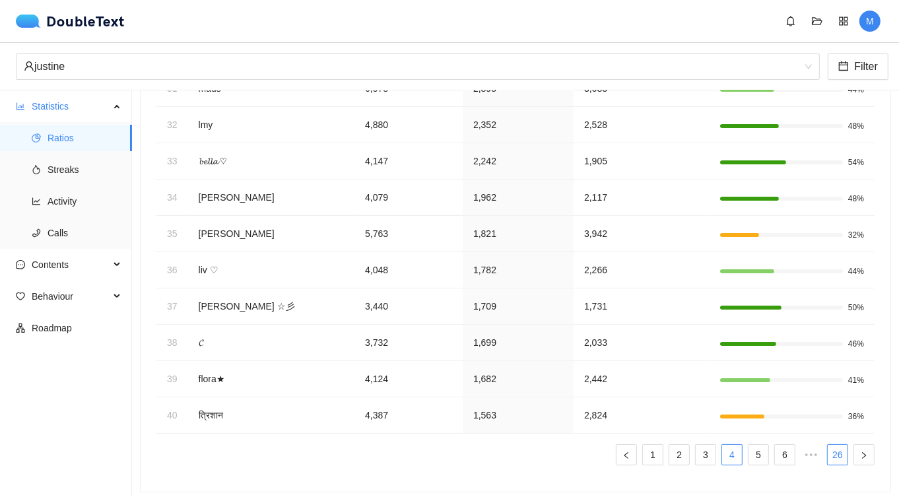
click at [833, 449] on link "26" at bounding box center [837, 455] width 20 height 20
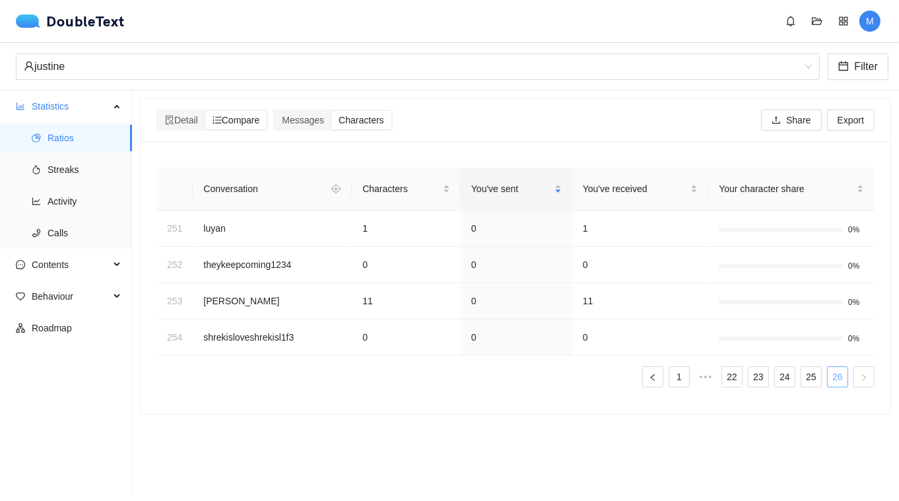
scroll to position [0, 0]
click at [812, 379] on link "25" at bounding box center [811, 377] width 20 height 20
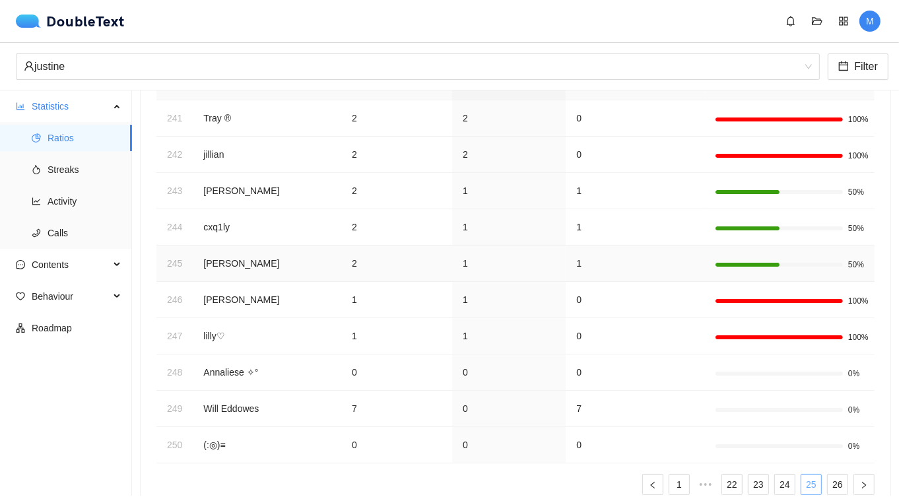
scroll to position [140, 0]
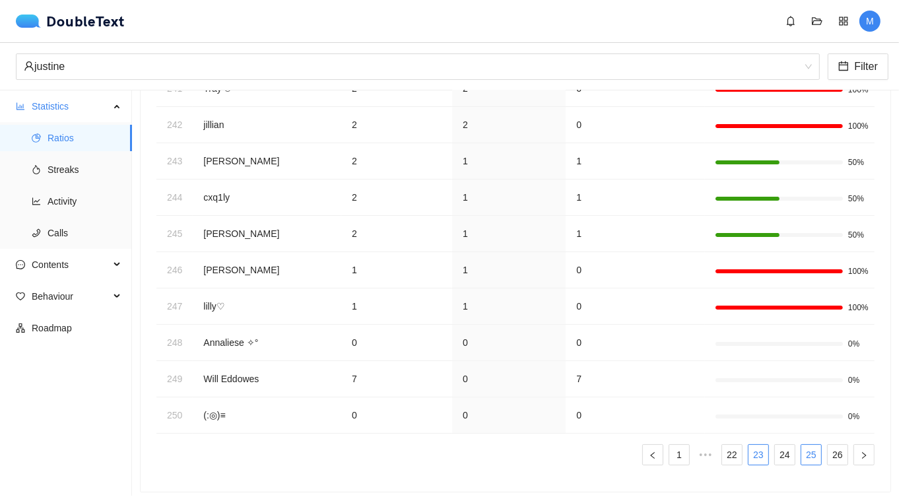
click at [754, 455] on link "23" at bounding box center [758, 455] width 20 height 20
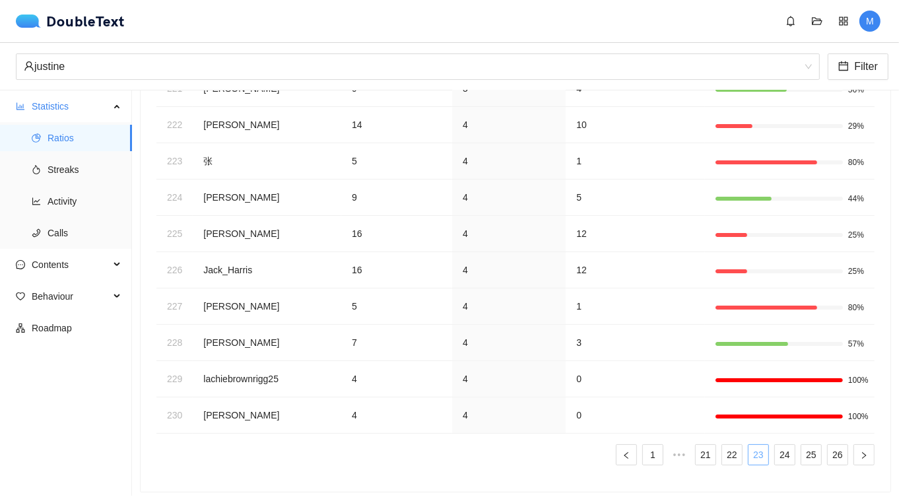
click at [754, 455] on link "23" at bounding box center [758, 455] width 20 height 20
click at [722, 455] on link "22" at bounding box center [732, 455] width 20 height 20
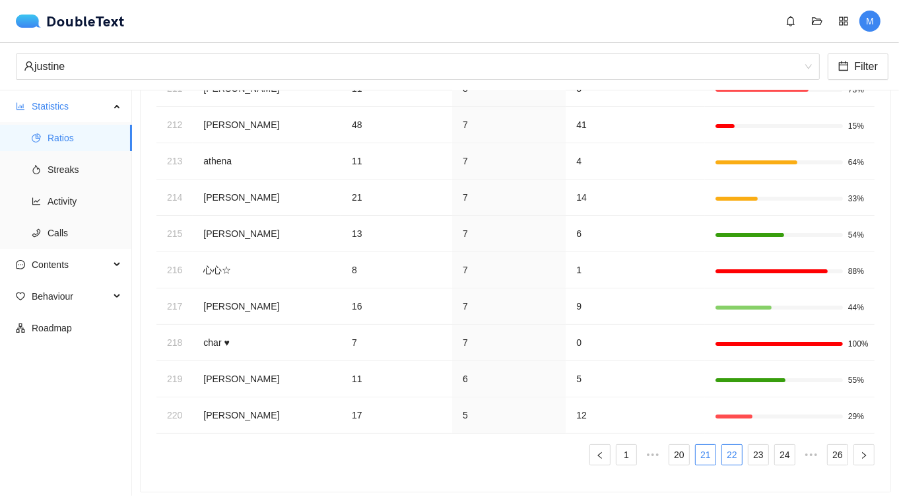
click at [709, 452] on link "21" at bounding box center [705, 455] width 20 height 20
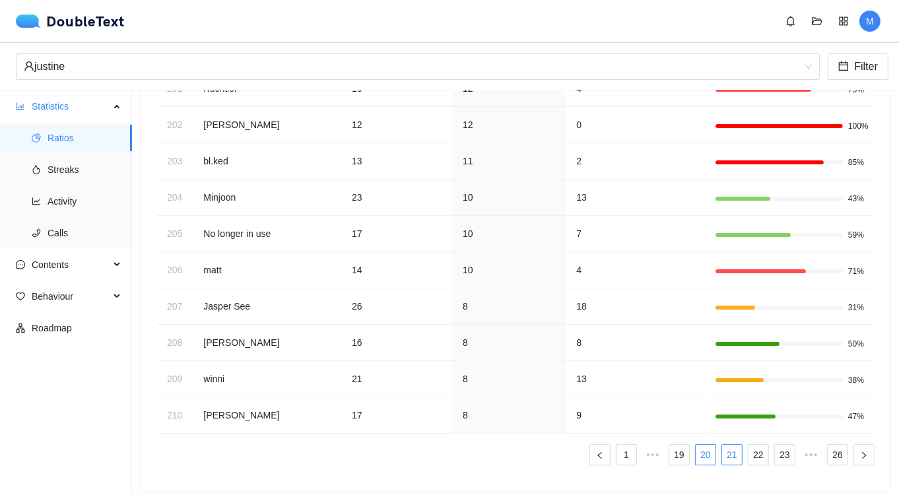
click at [709, 452] on link "20" at bounding box center [705, 455] width 20 height 20
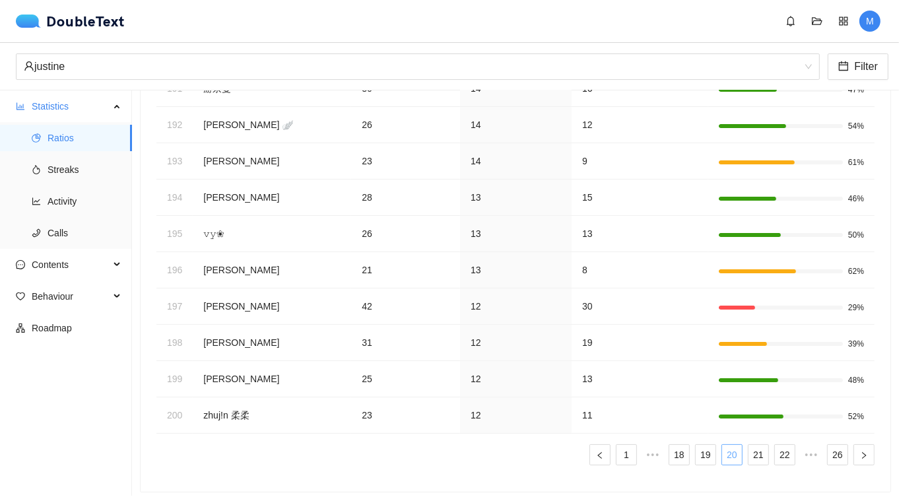
click at [709, 452] on link "19" at bounding box center [705, 455] width 20 height 20
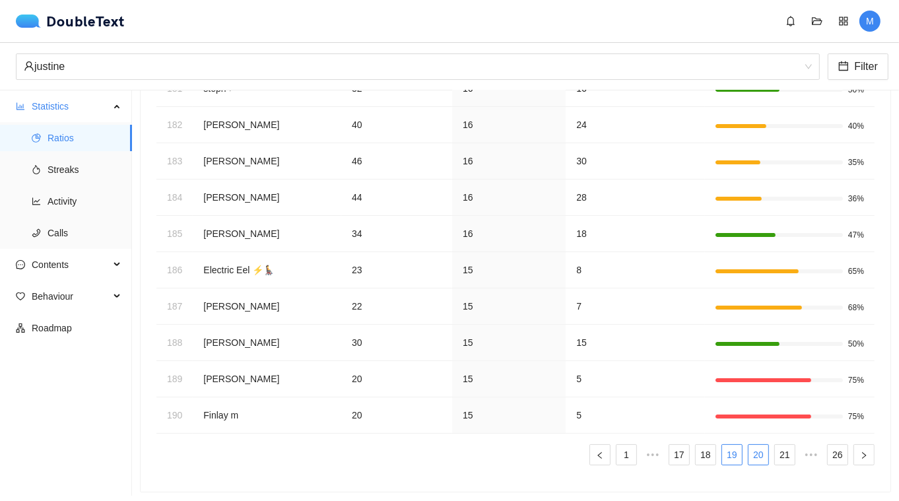
click at [709, 452] on link "18" at bounding box center [705, 455] width 20 height 20
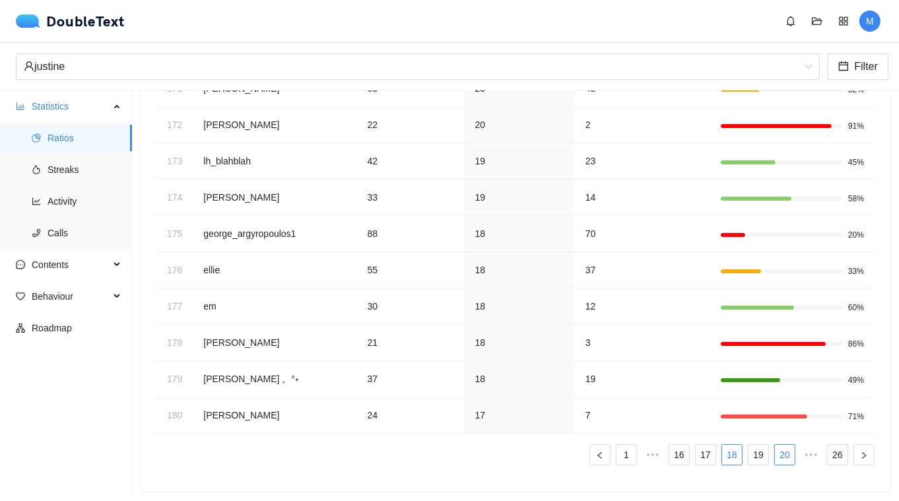
click at [709, 452] on link "17" at bounding box center [705, 455] width 20 height 20
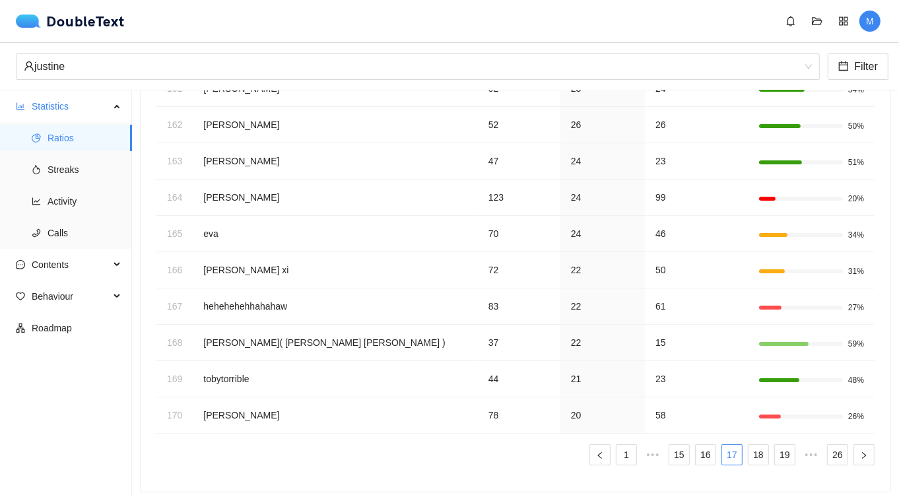
click at [709, 452] on link "16" at bounding box center [705, 455] width 20 height 20
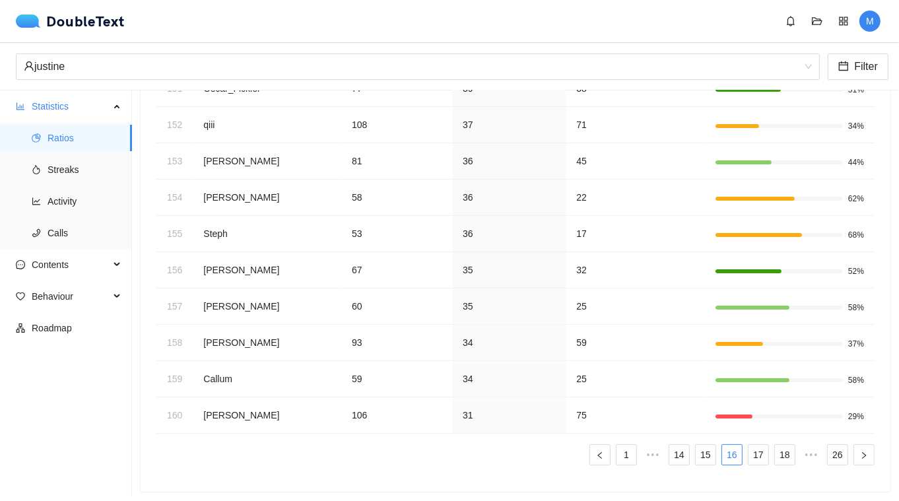
click at [709, 452] on link "15" at bounding box center [705, 455] width 20 height 20
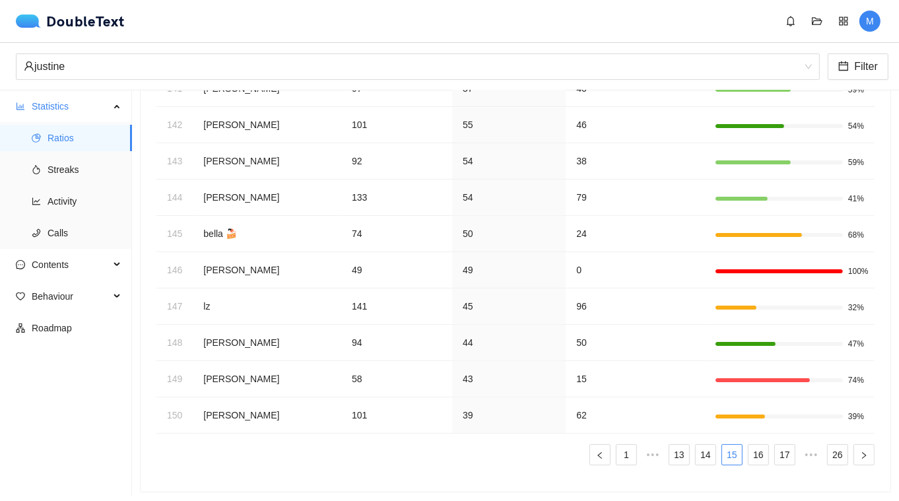
click at [709, 452] on link "14" at bounding box center [705, 455] width 20 height 20
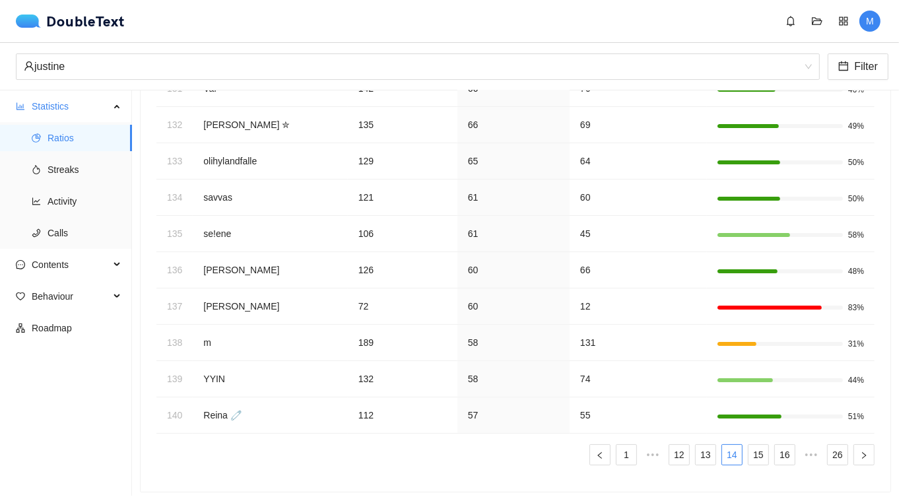
click at [709, 452] on link "13" at bounding box center [705, 455] width 20 height 20
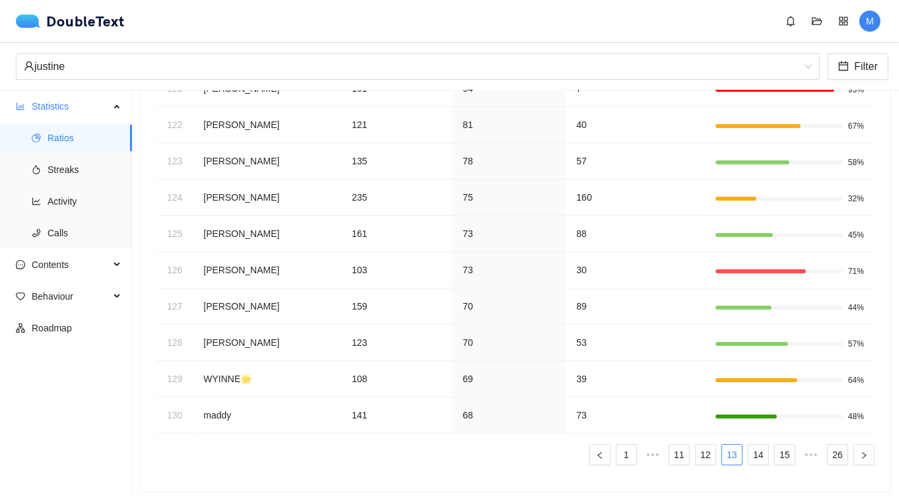
click at [709, 452] on link "12" at bounding box center [705, 455] width 20 height 20
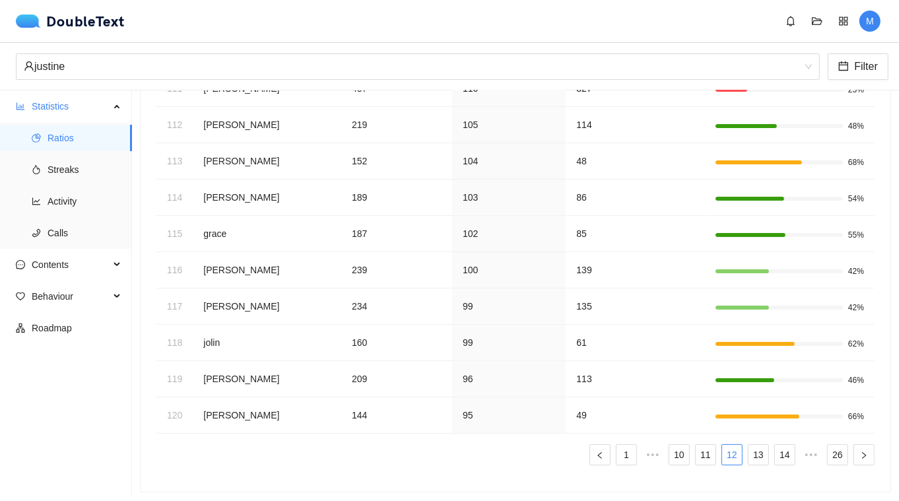
click at [709, 452] on link "11" at bounding box center [705, 455] width 20 height 20
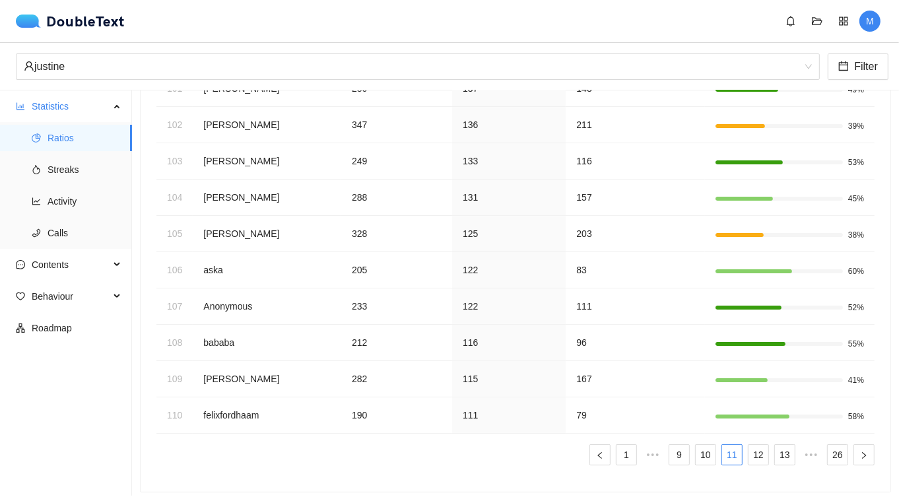
click at [709, 452] on link "10" at bounding box center [705, 455] width 20 height 20
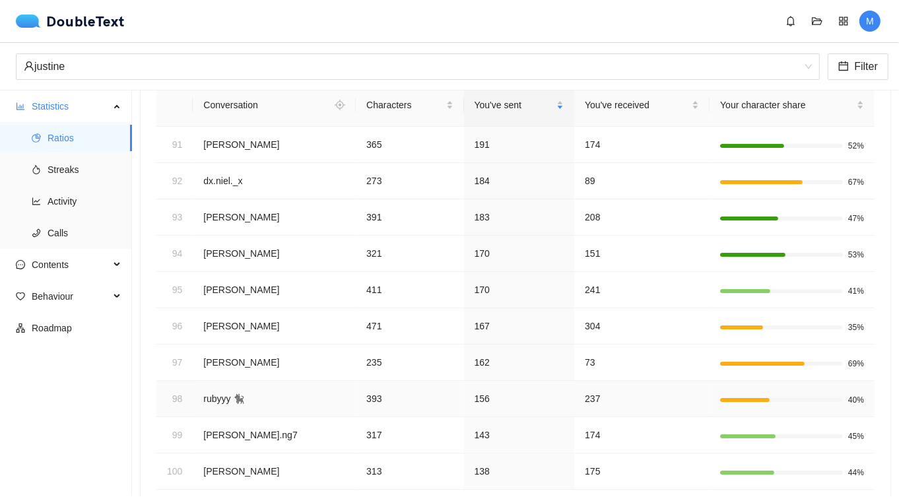
scroll to position [18, 0]
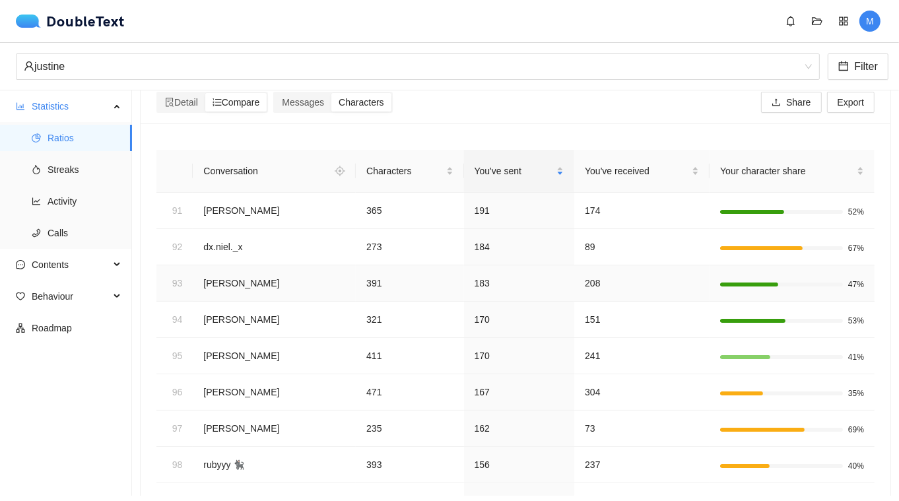
click at [272, 282] on td "[PERSON_NAME]" at bounding box center [274, 283] width 163 height 36
